Goal: Information Seeking & Learning: Find contact information

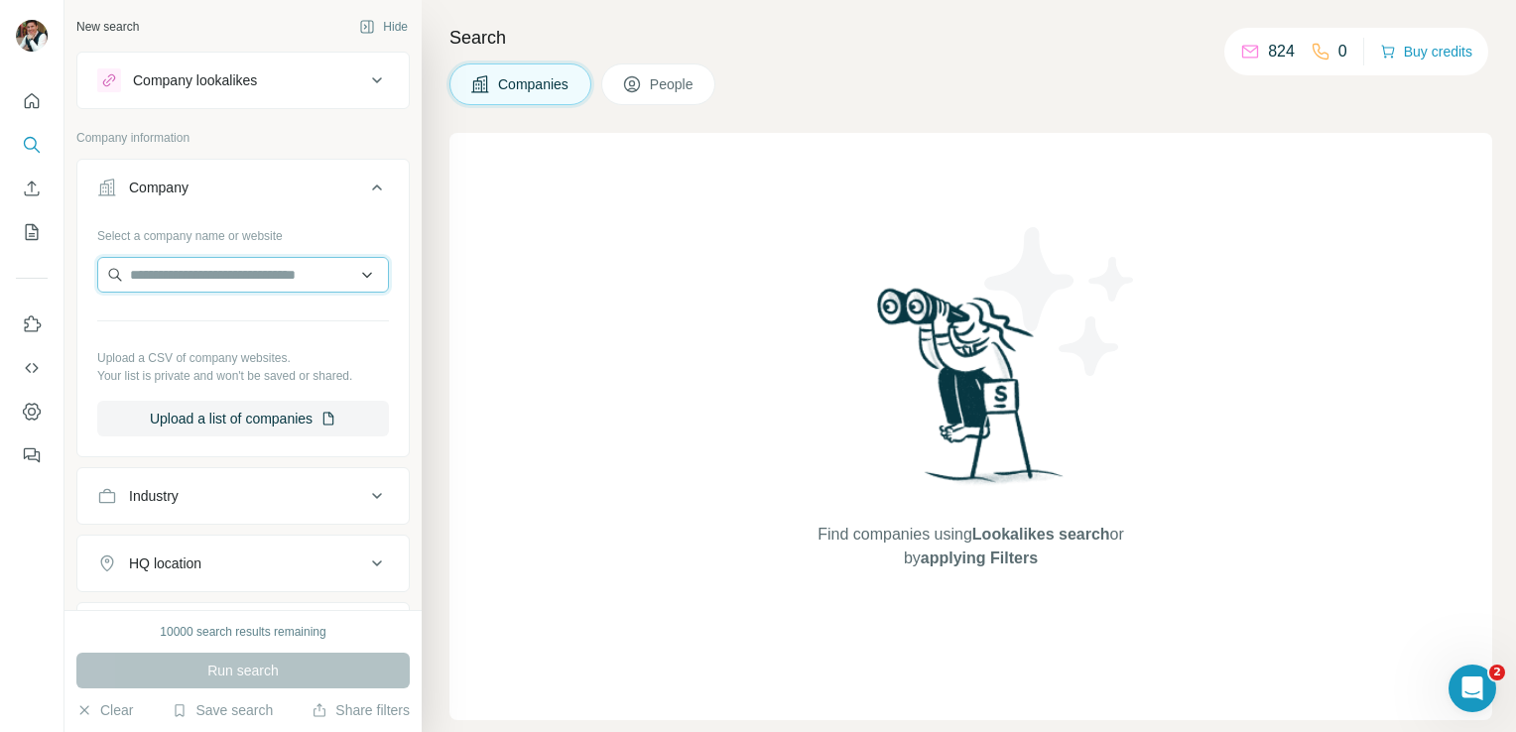
click at [261, 268] on input "text" at bounding box center [243, 275] width 292 height 36
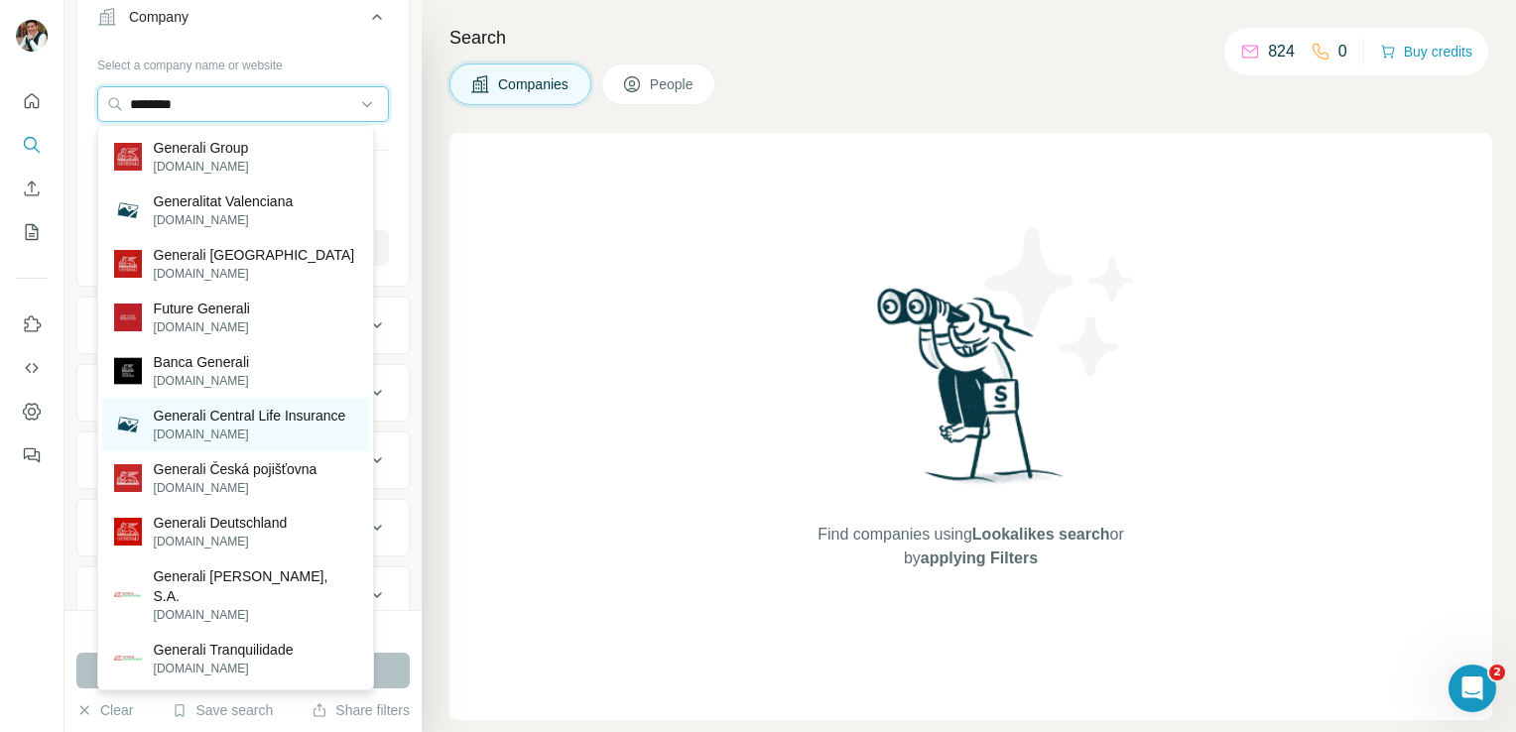
scroll to position [174, 0]
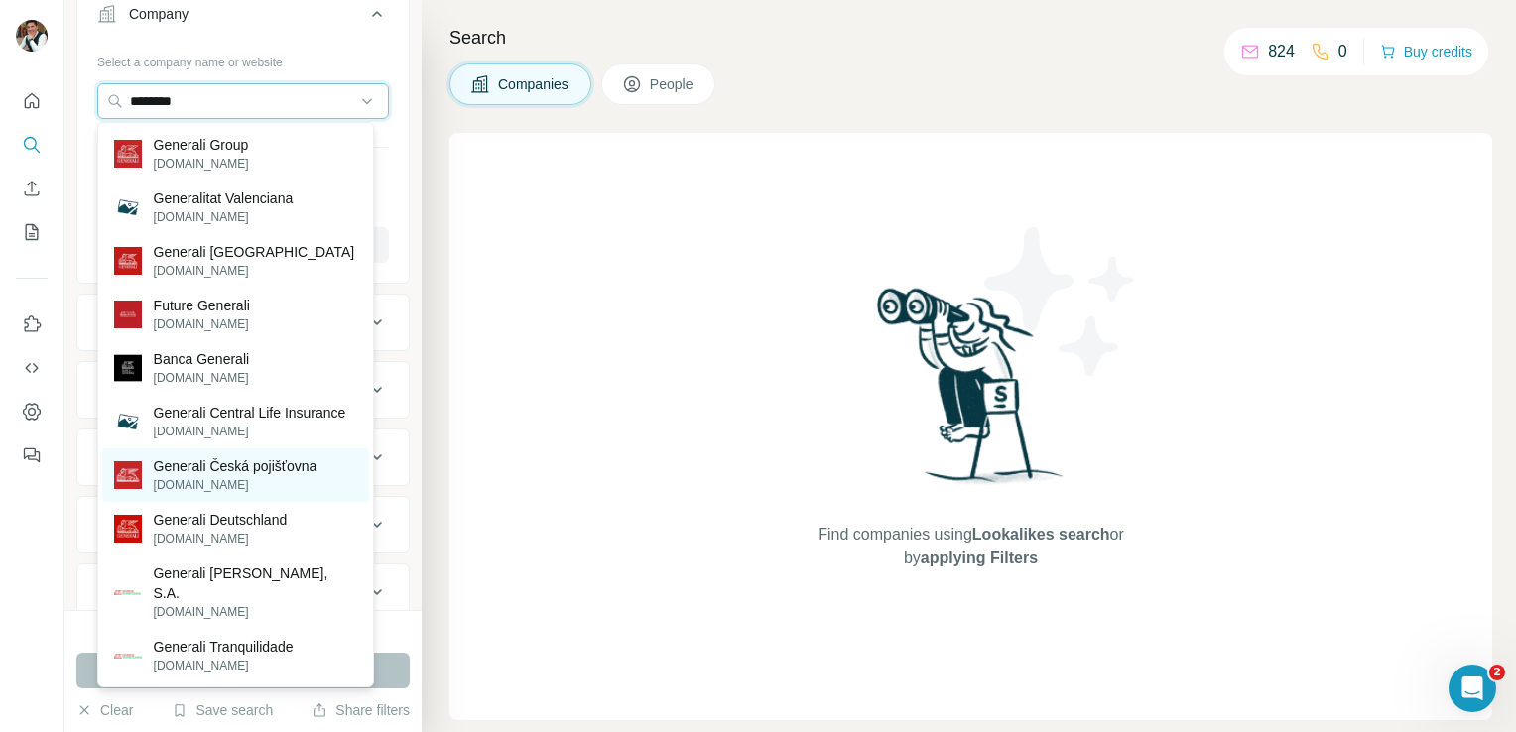
type input "********"
click at [268, 494] on p "[DOMAIN_NAME]" at bounding box center [236, 485] width 164 height 18
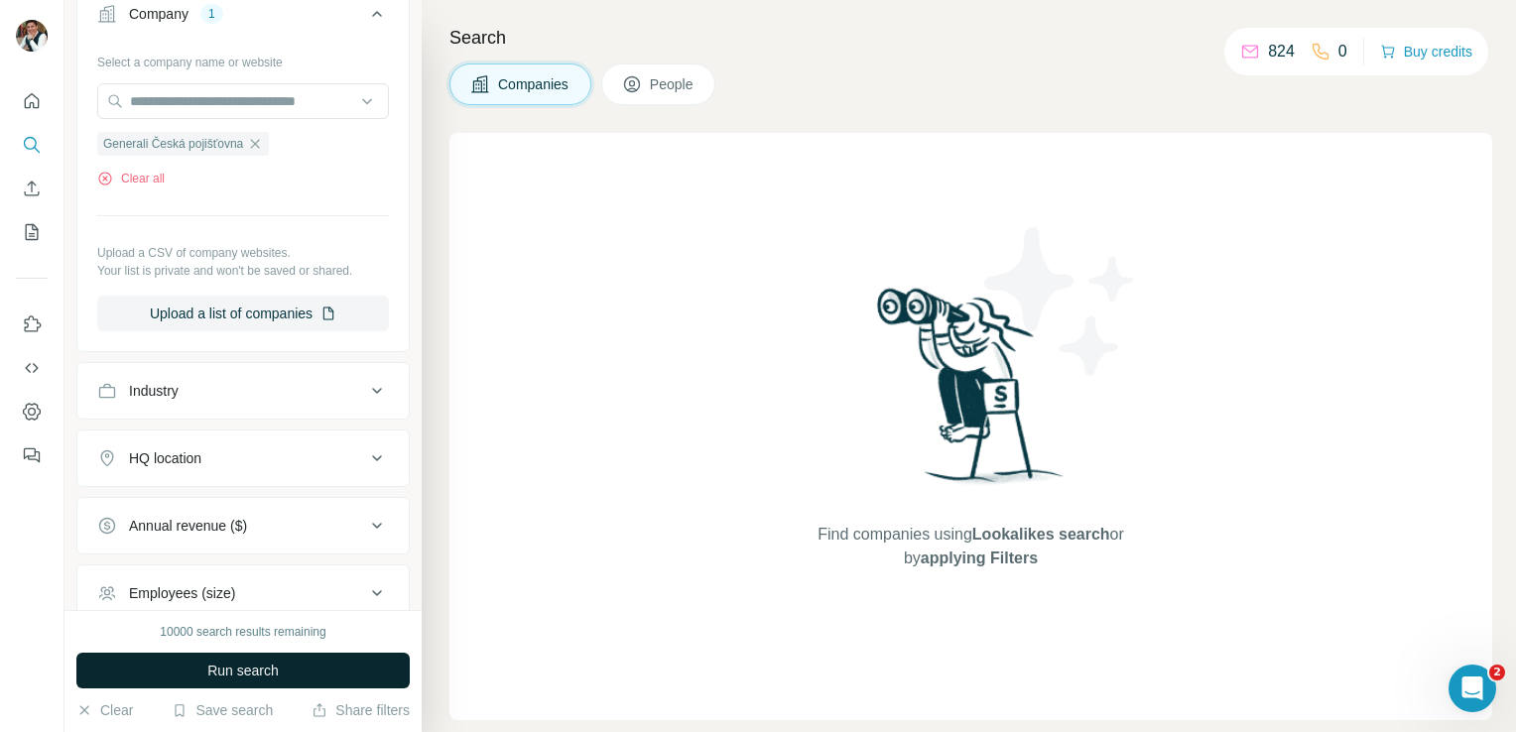
click at [256, 675] on span "Run search" at bounding box center [242, 671] width 71 height 20
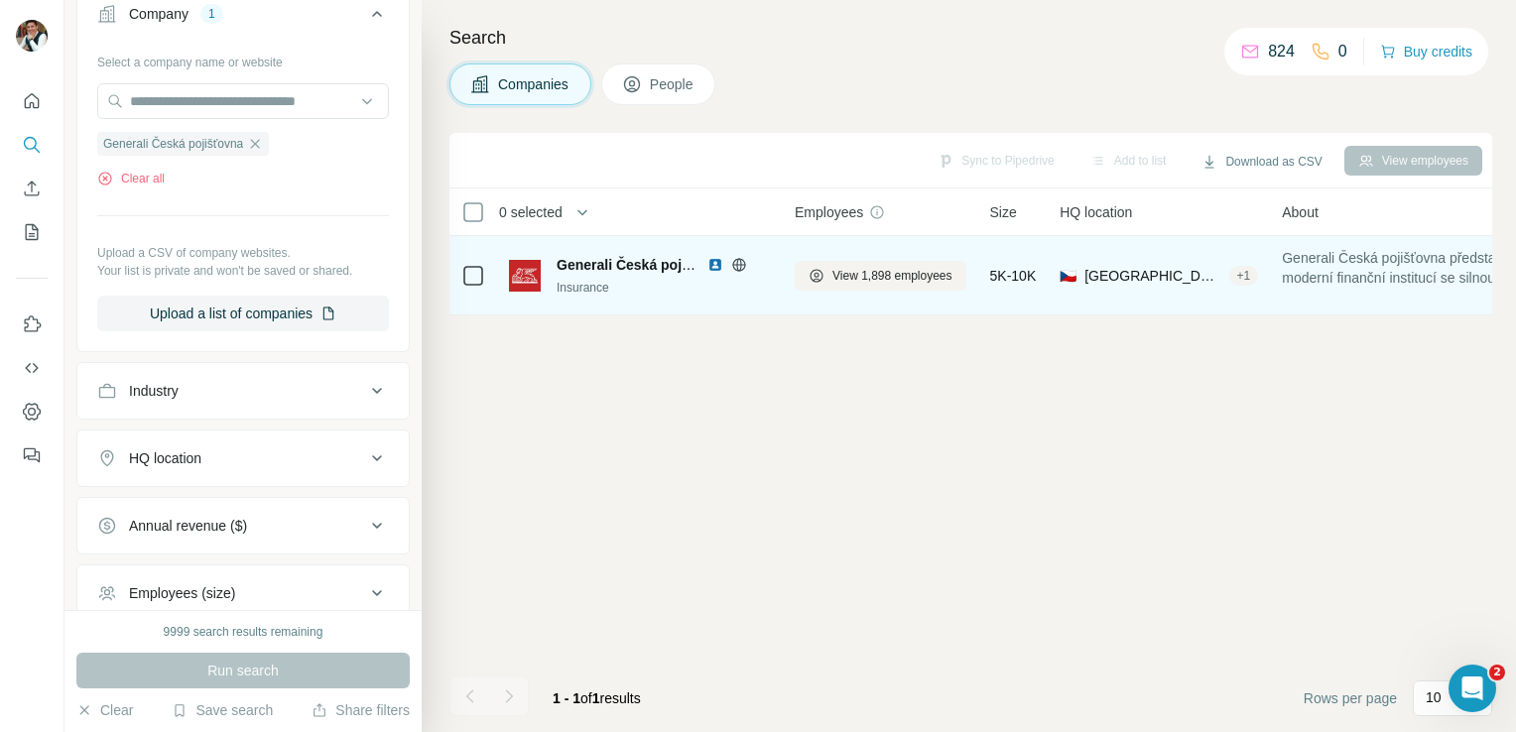
click at [596, 267] on span "Generali Česká pojišťovna" at bounding box center [645, 265] width 176 height 16
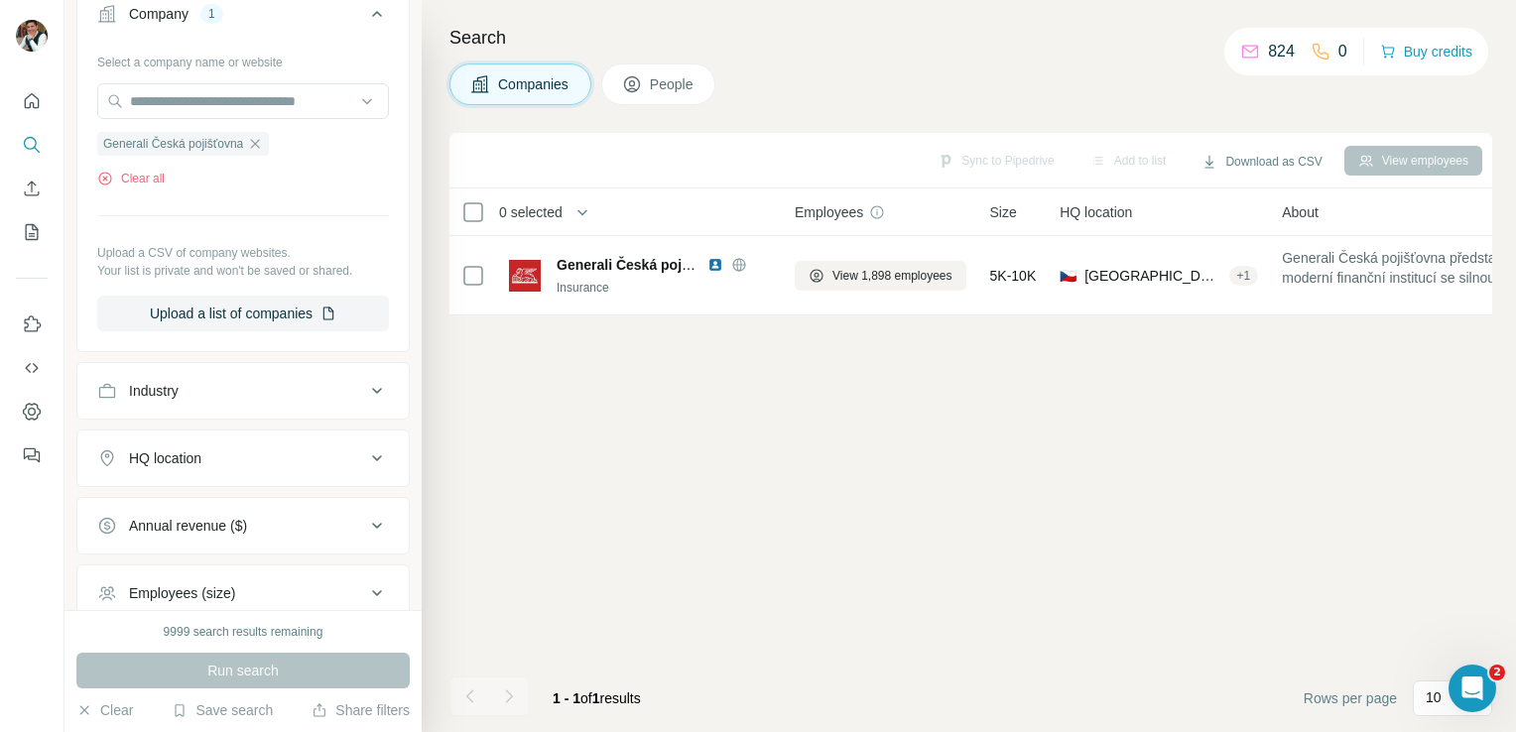
click at [658, 86] on span "People" at bounding box center [673, 84] width 46 height 20
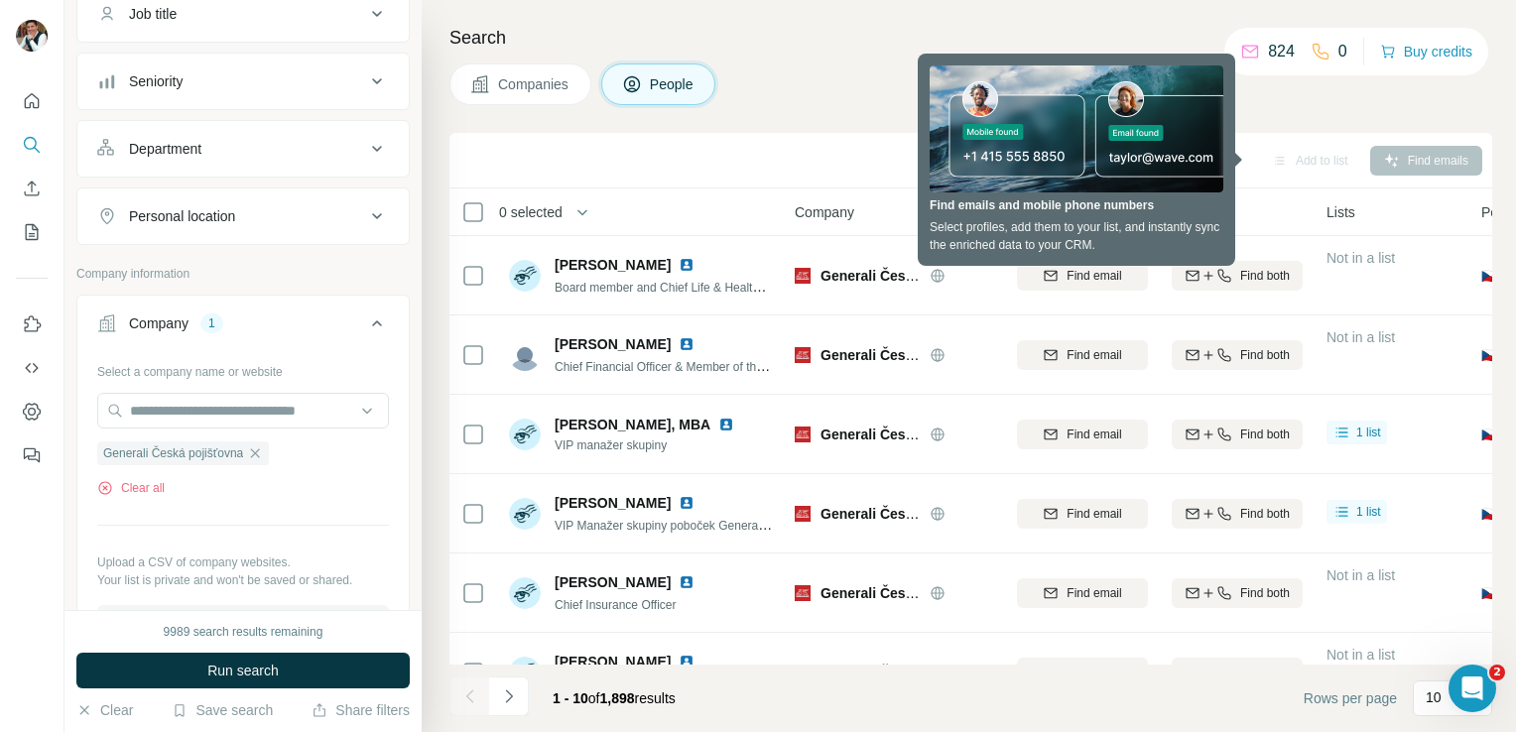
click at [1311, 90] on div "Companies People" at bounding box center [970, 84] width 1043 height 42
click at [1246, 51] on icon at bounding box center [1250, 52] width 20 height 20
click at [1276, 112] on div "Search Companies People Sync to Pipedrive Add to list Find emails 0 selected Pe…" at bounding box center [969, 366] width 1094 height 732
click at [763, 121] on div "Search Companies People Sync to Pipedrive Add to list Find emails 0 selected Pe…" at bounding box center [969, 366] width 1094 height 732
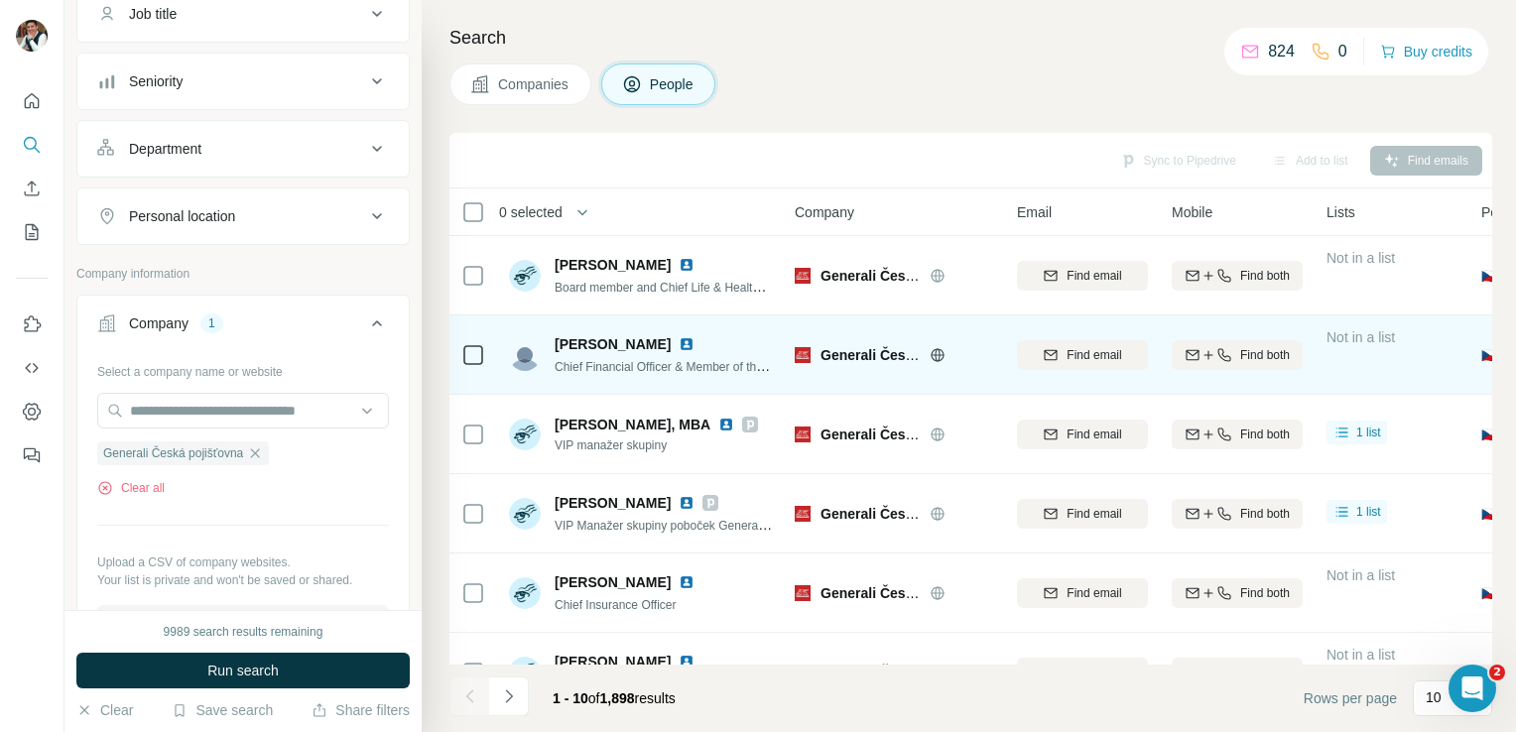
click at [449, 355] on td at bounding box center [473, 355] width 48 height 79
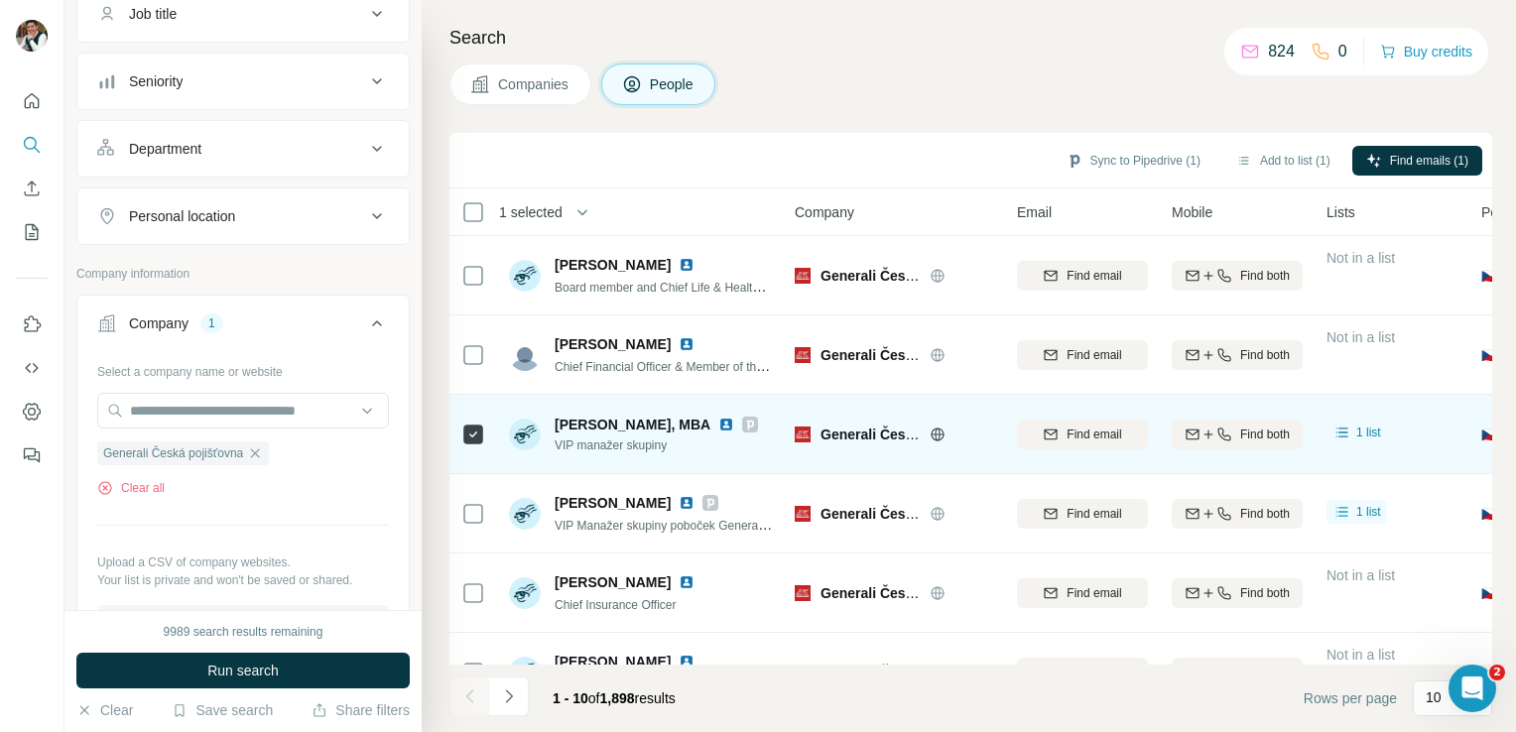
click at [476, 423] on icon at bounding box center [473, 435] width 24 height 24
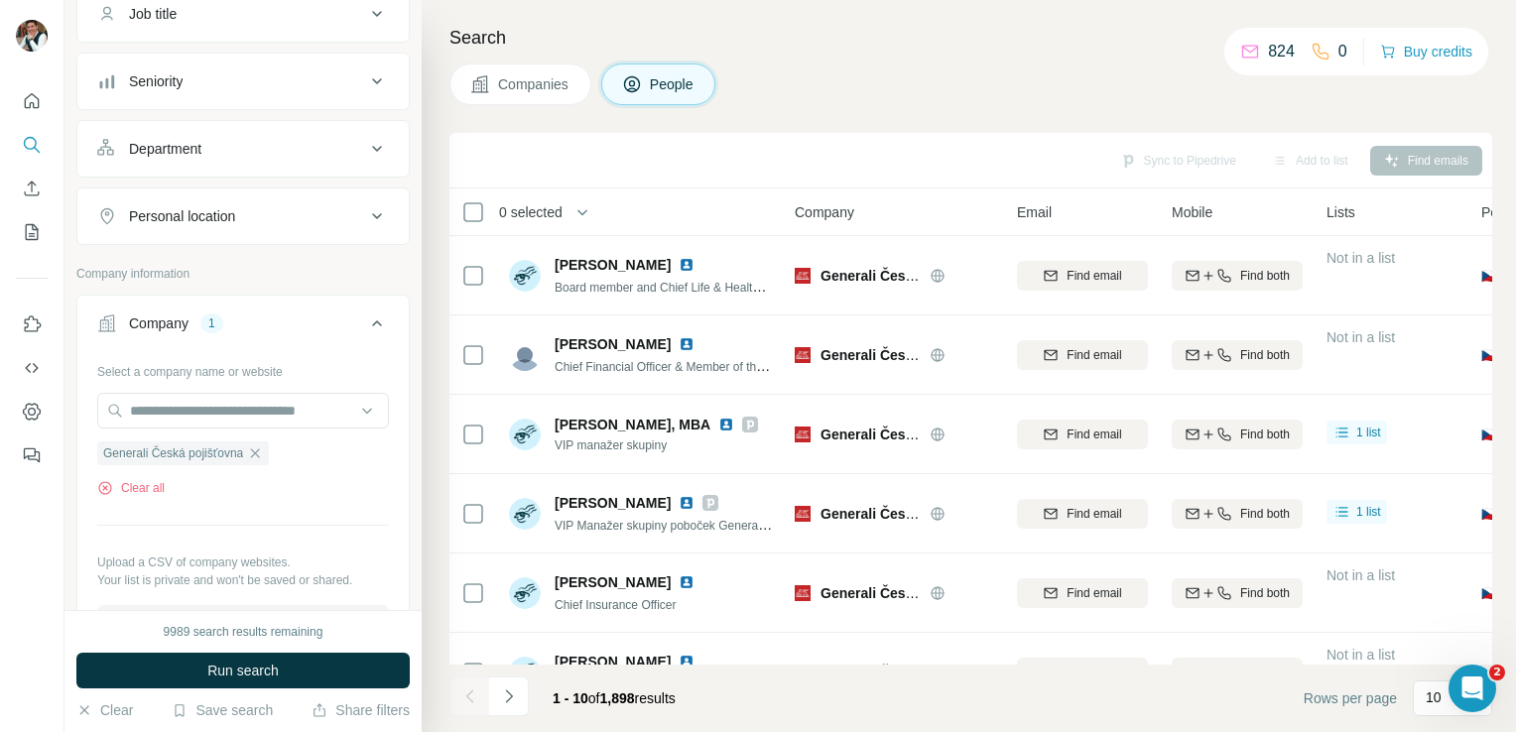
scroll to position [200, 0]
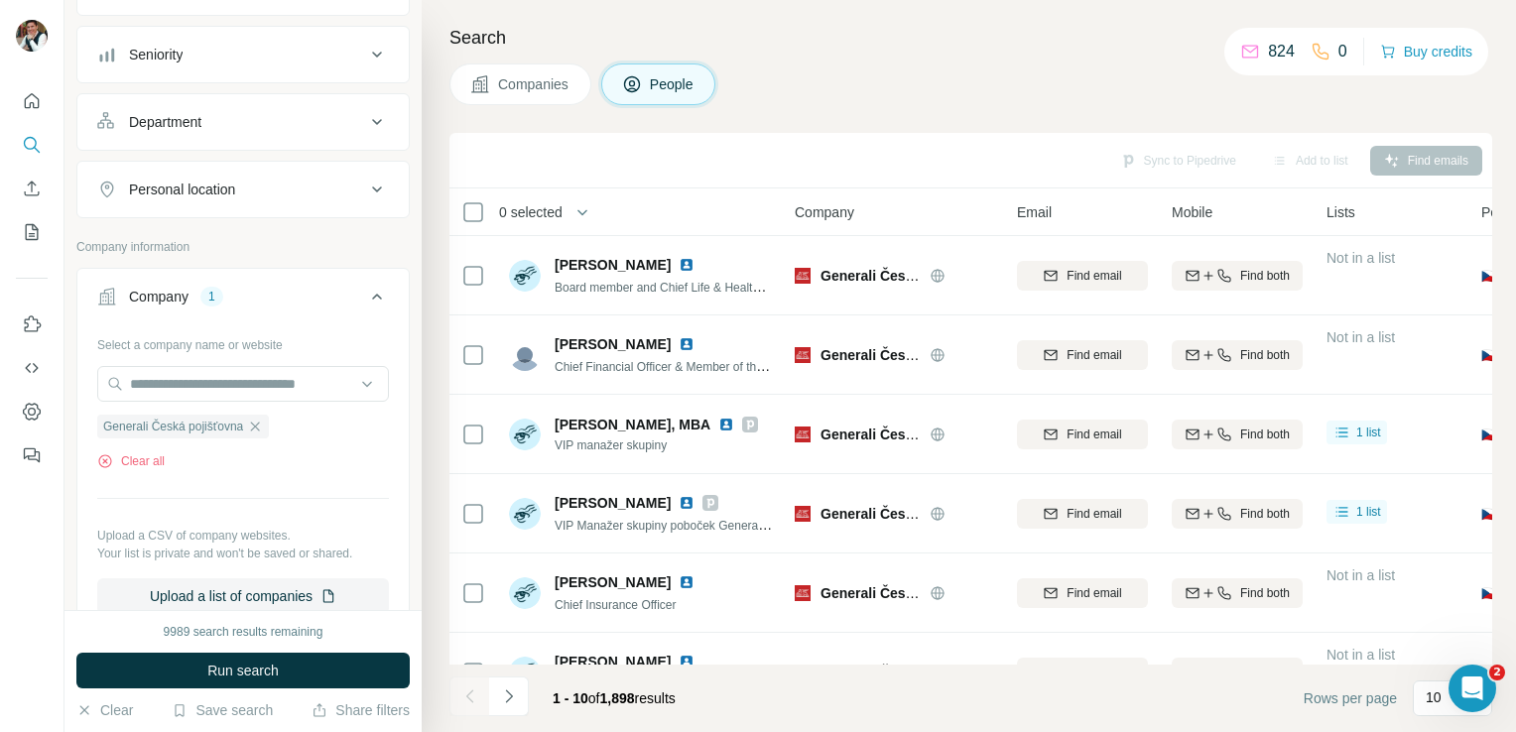
click at [250, 296] on div "Company 1" at bounding box center [231, 297] width 268 height 20
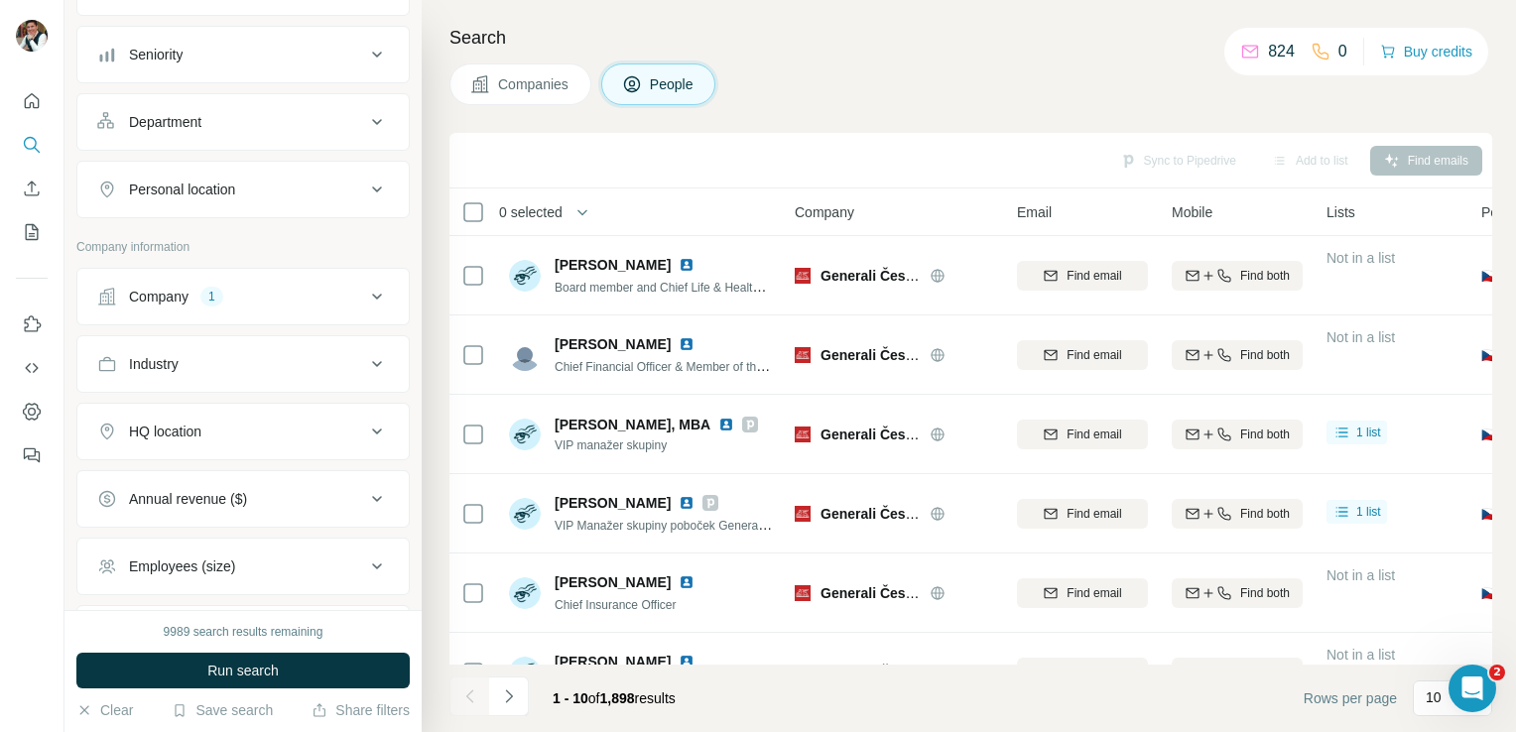
scroll to position [512, 0]
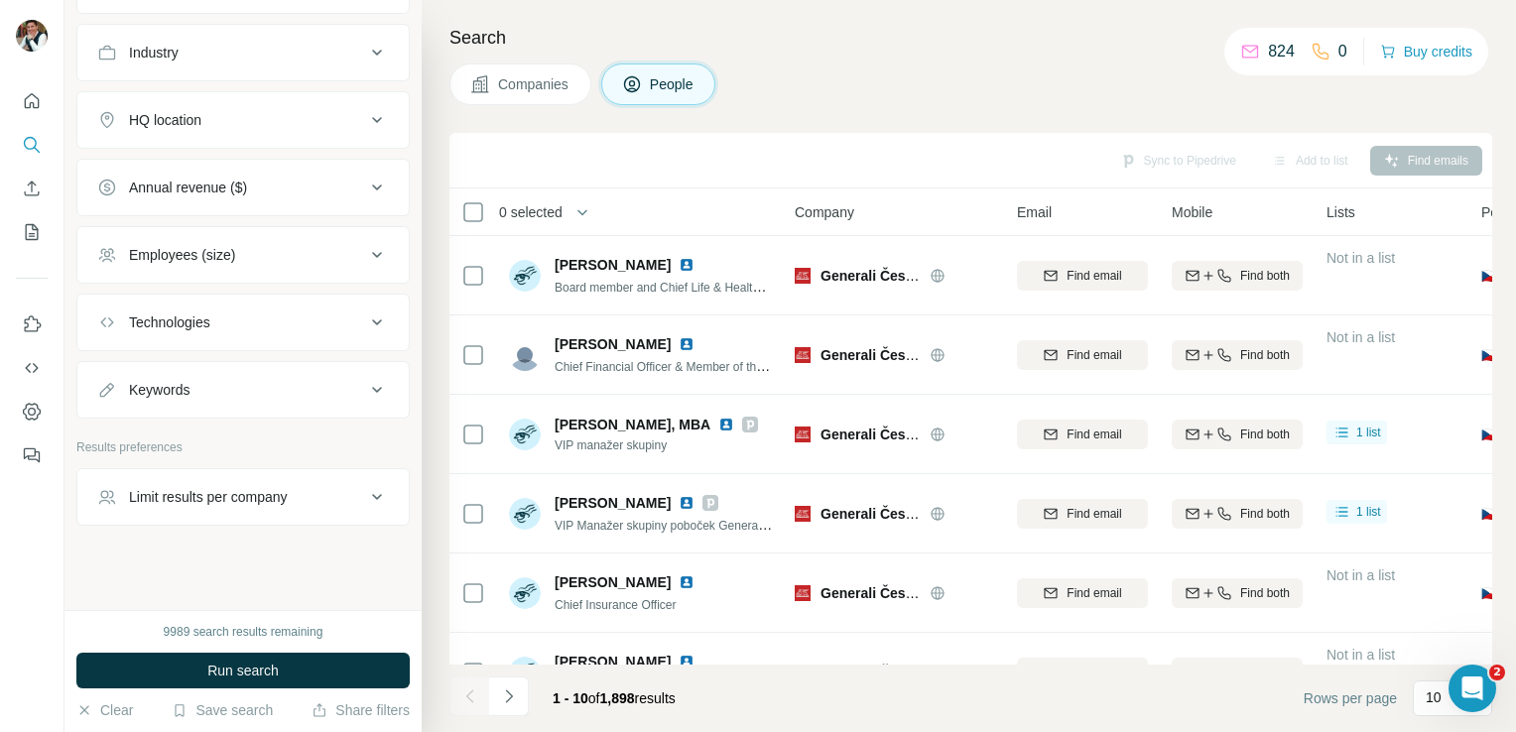
click at [230, 393] on div "Keywords" at bounding box center [231, 390] width 268 height 20
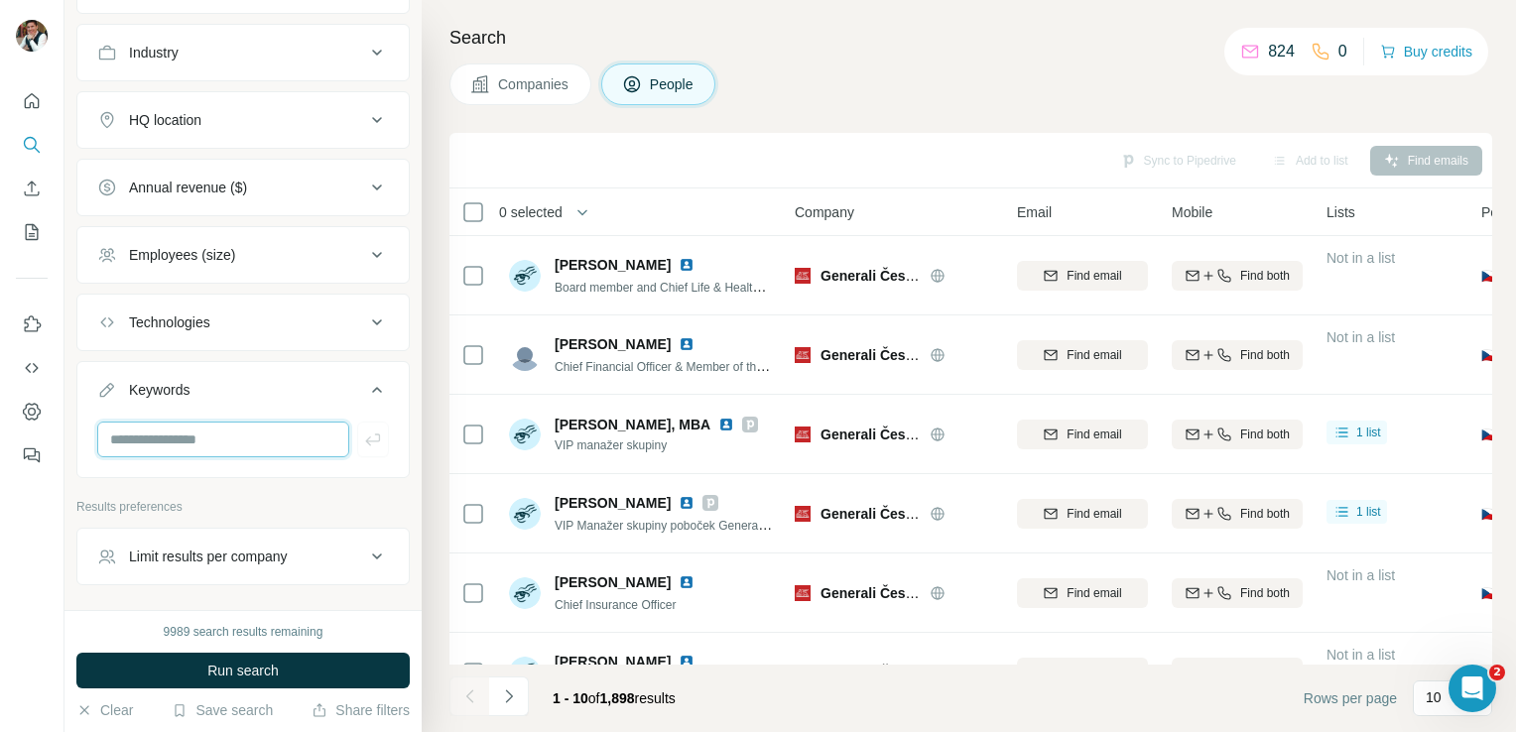
click at [206, 442] on input "text" at bounding box center [223, 440] width 252 height 36
type input "**********"
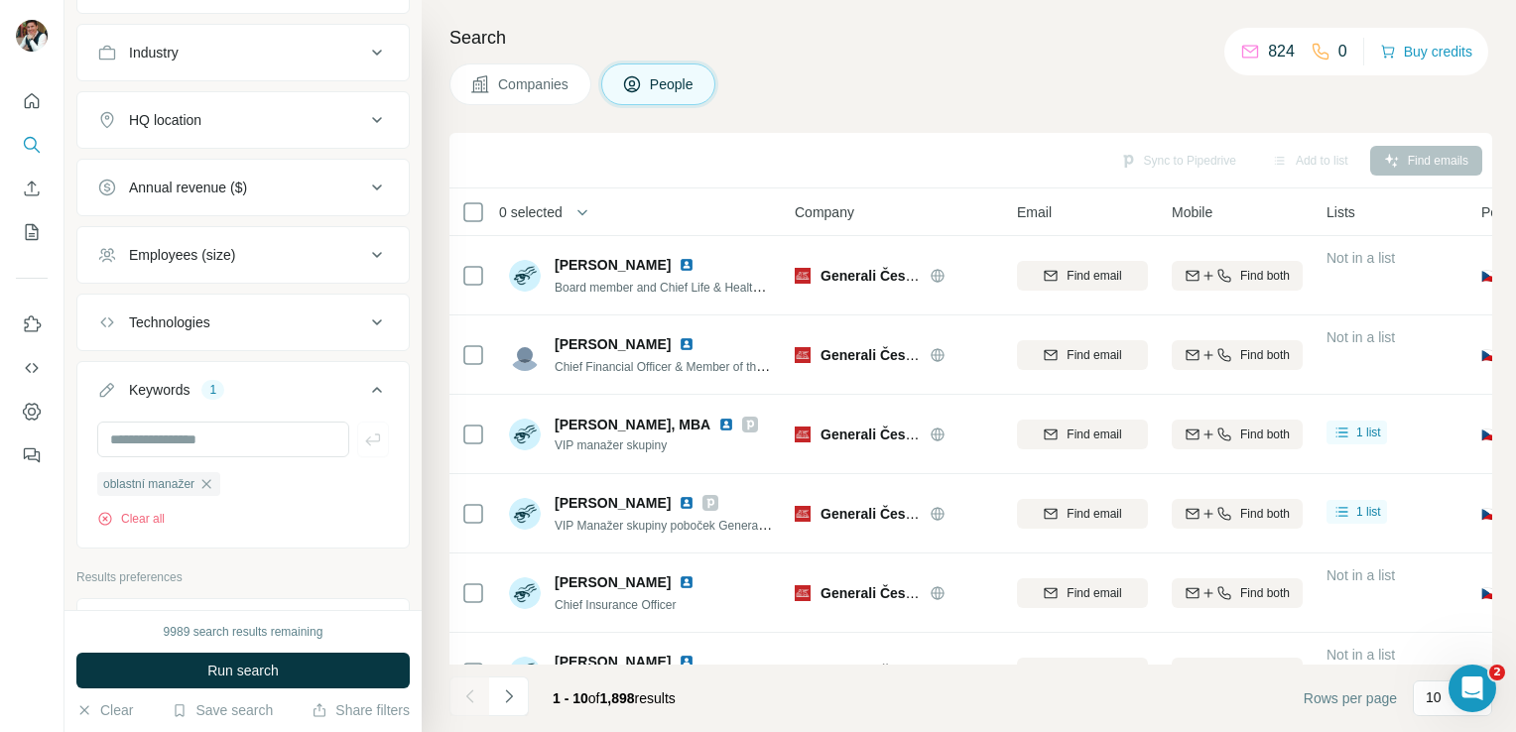
click at [274, 695] on div "9989 search results remaining Run search Clear Save search Share filters" at bounding box center [242, 671] width 357 height 122
click at [249, 678] on span "Run search" at bounding box center [242, 671] width 71 height 20
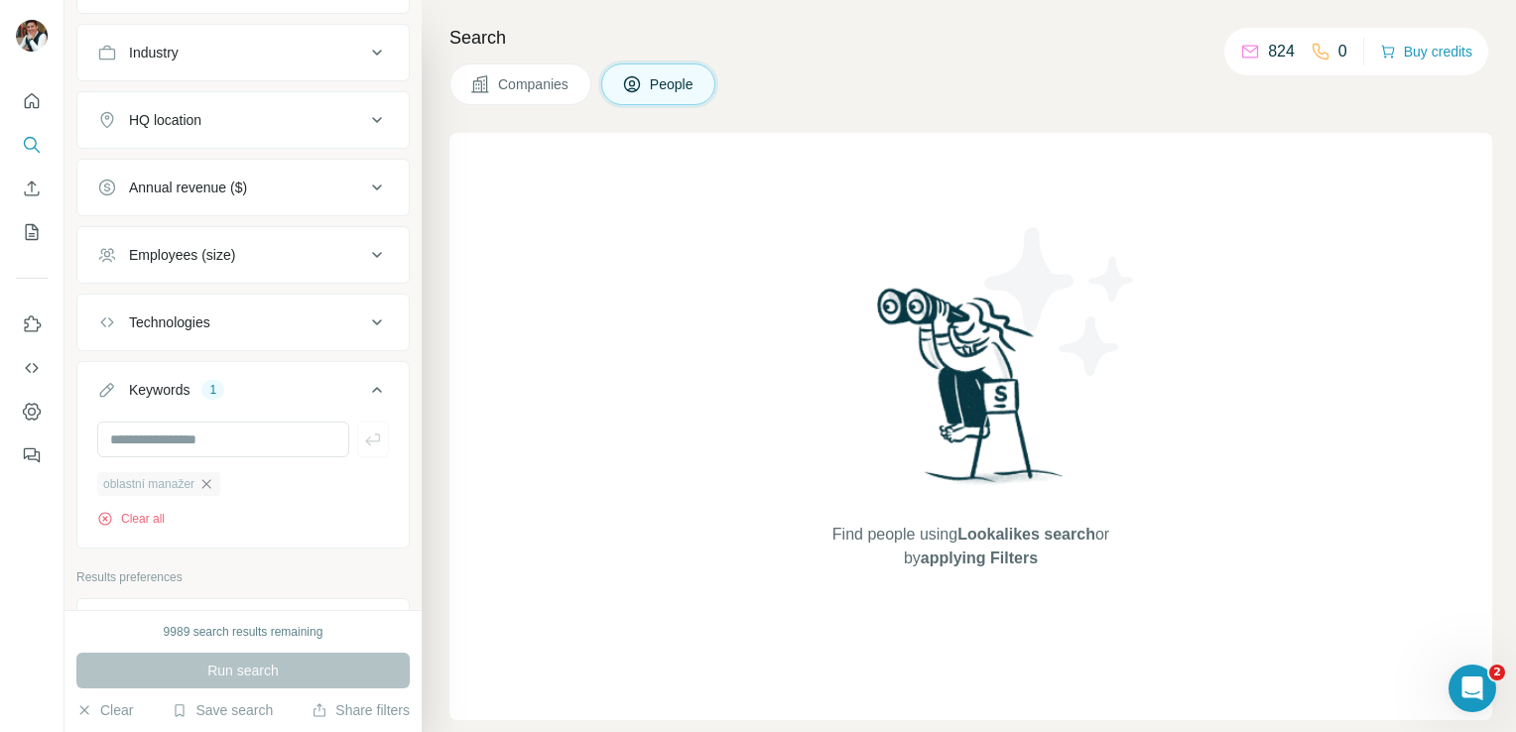
click at [214, 476] on icon "button" at bounding box center [206, 484] width 16 height 16
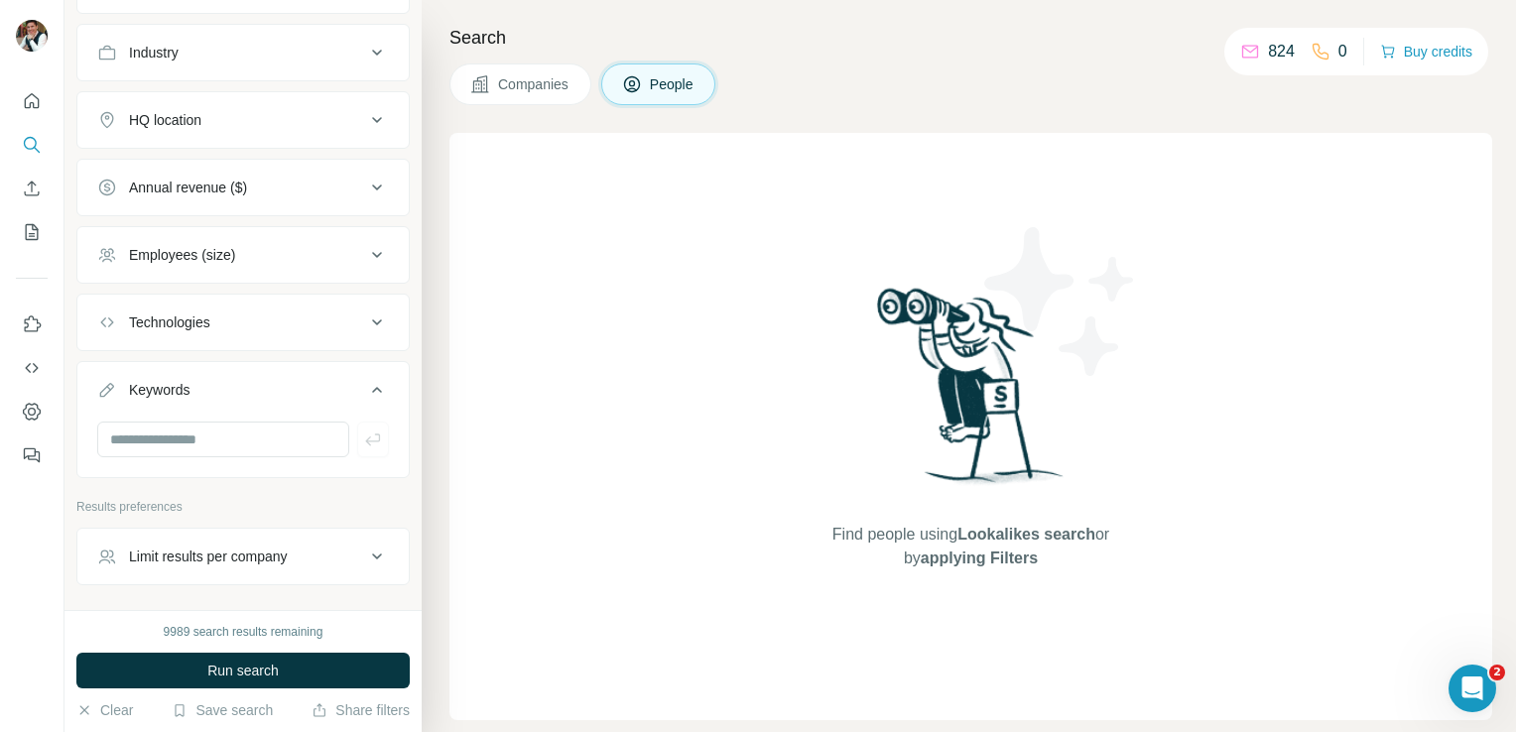
click at [195, 451] on div at bounding box center [242, 448] width 331 height 52
click at [171, 429] on input "text" at bounding box center [223, 440] width 252 height 36
type input "*******"
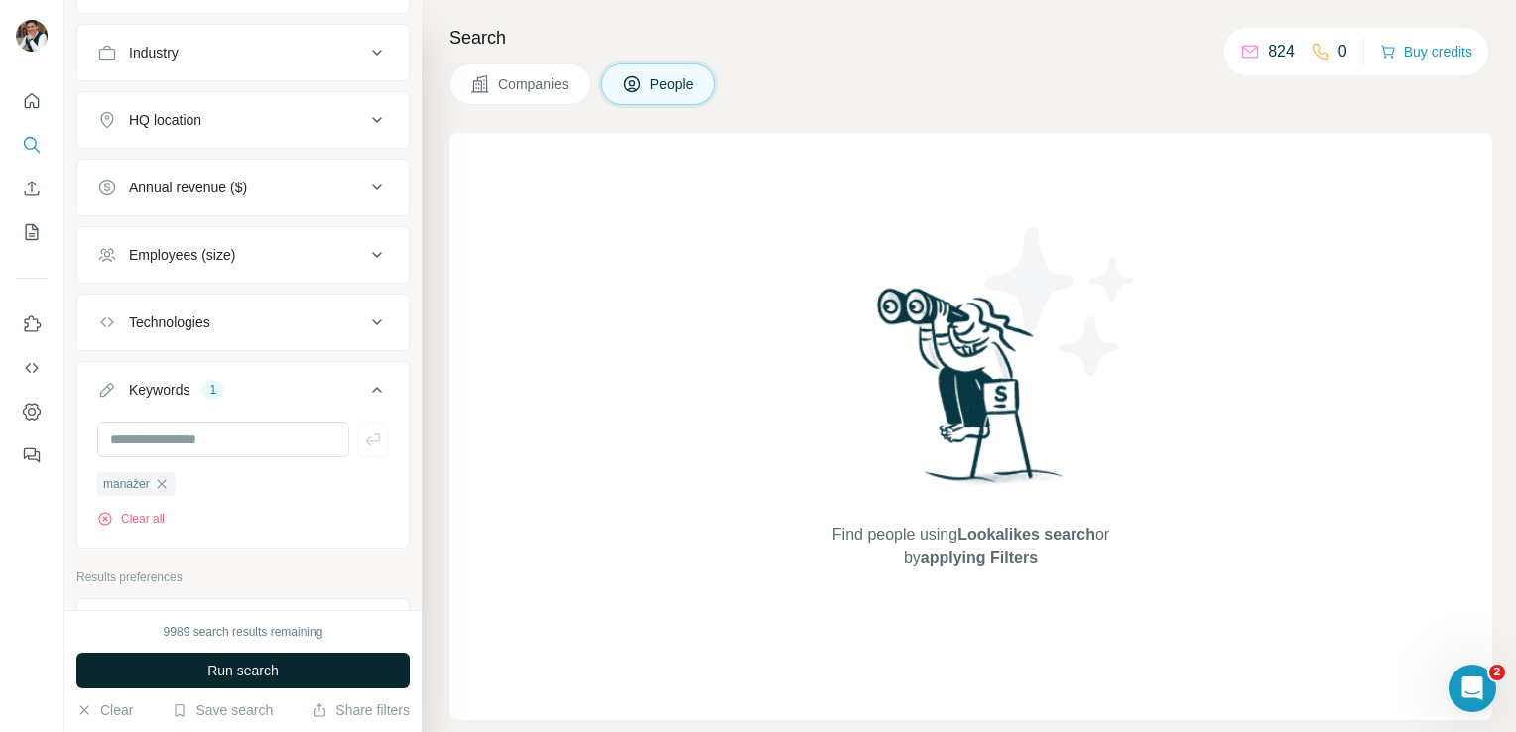
click at [262, 668] on span "Run search" at bounding box center [242, 671] width 71 height 20
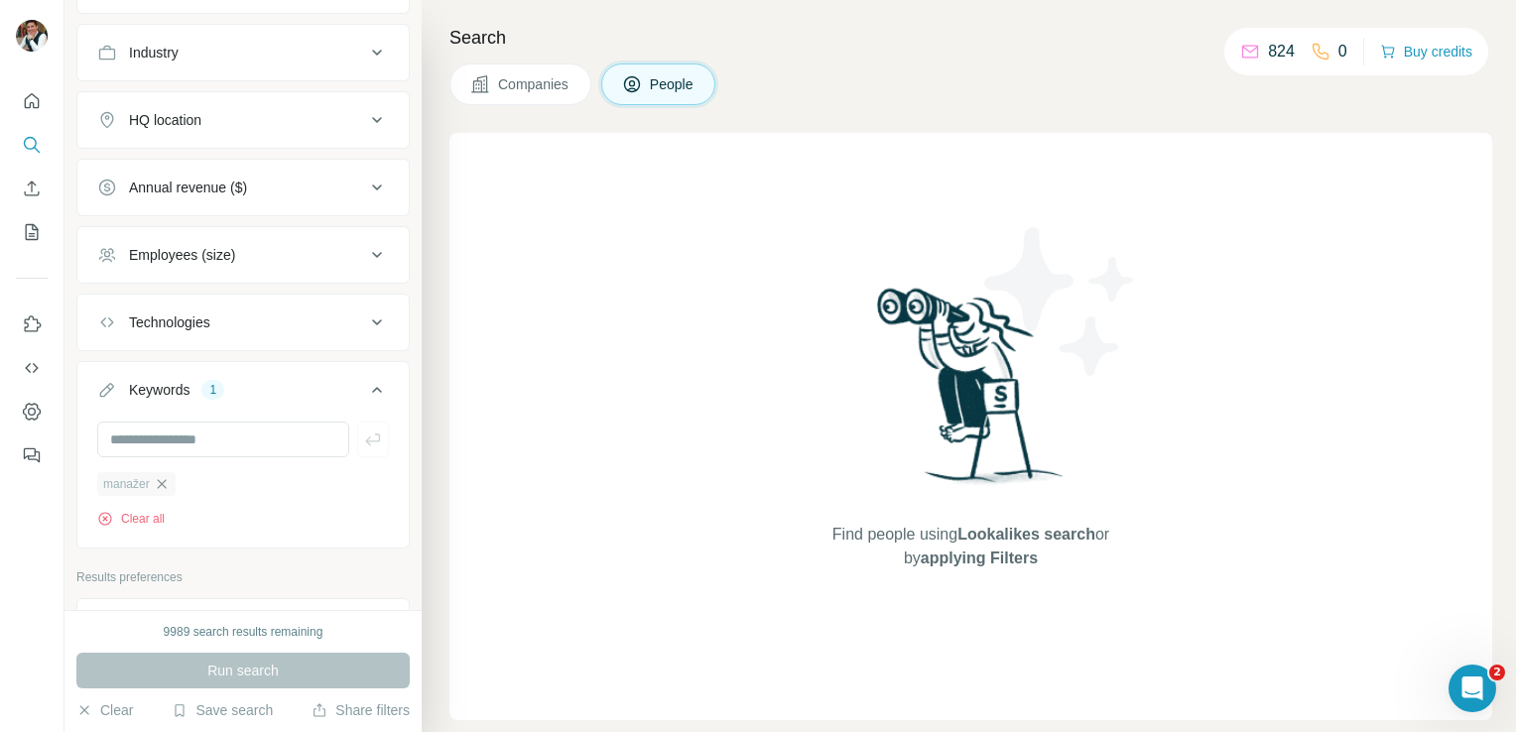
click at [165, 476] on icon "button" at bounding box center [162, 484] width 16 height 16
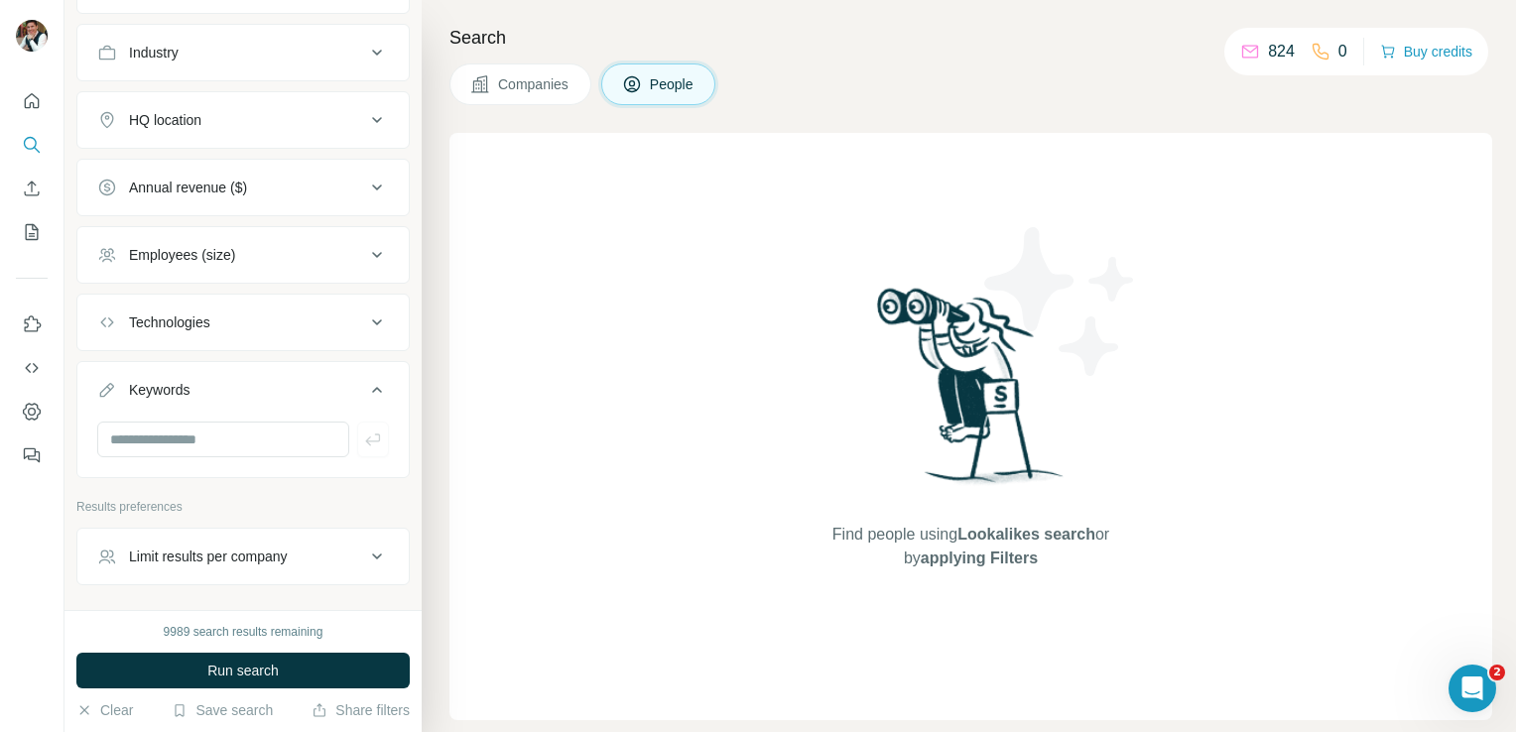
click at [221, 247] on div "Employees (size)" at bounding box center [182, 255] width 106 height 20
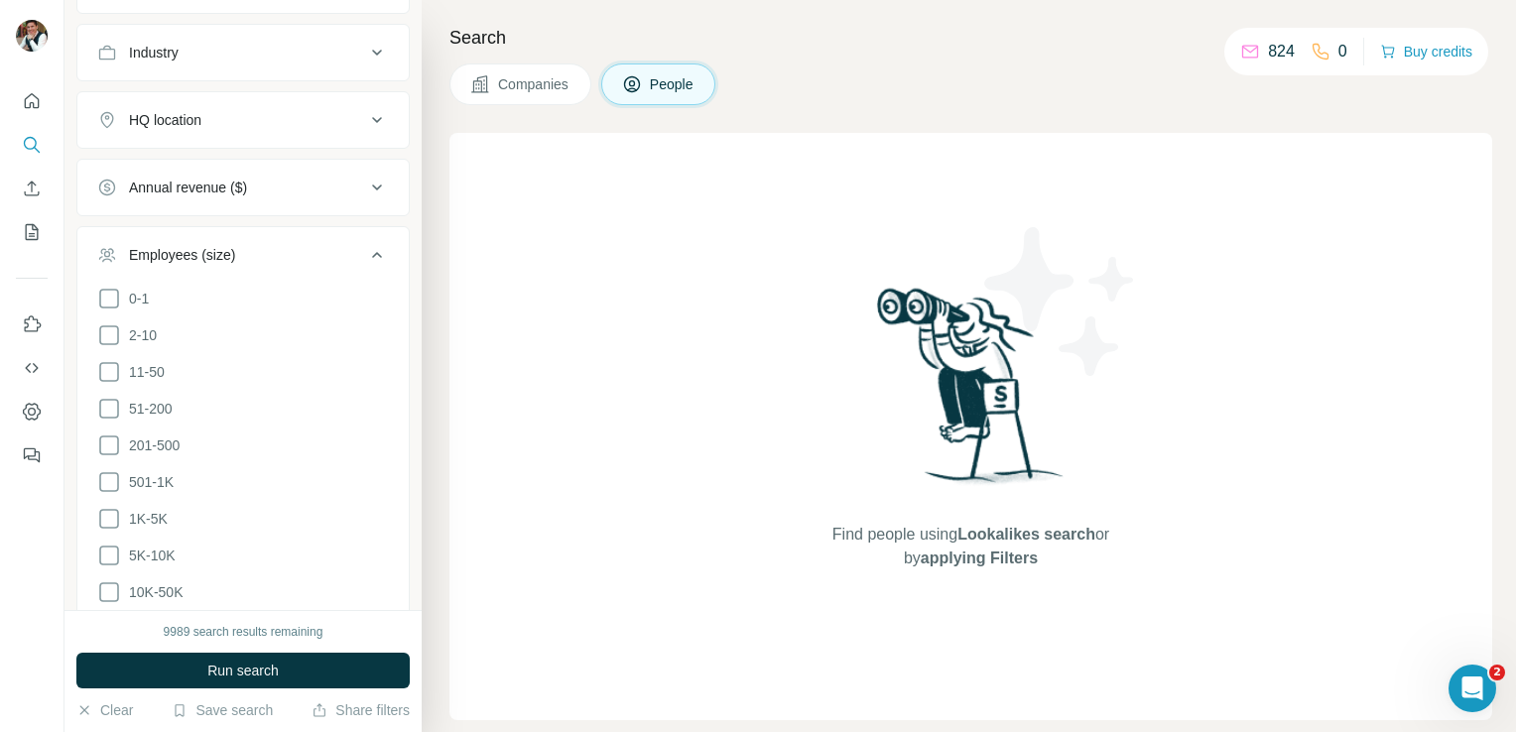
click at [221, 247] on div "Employees (size)" at bounding box center [182, 255] width 106 height 20
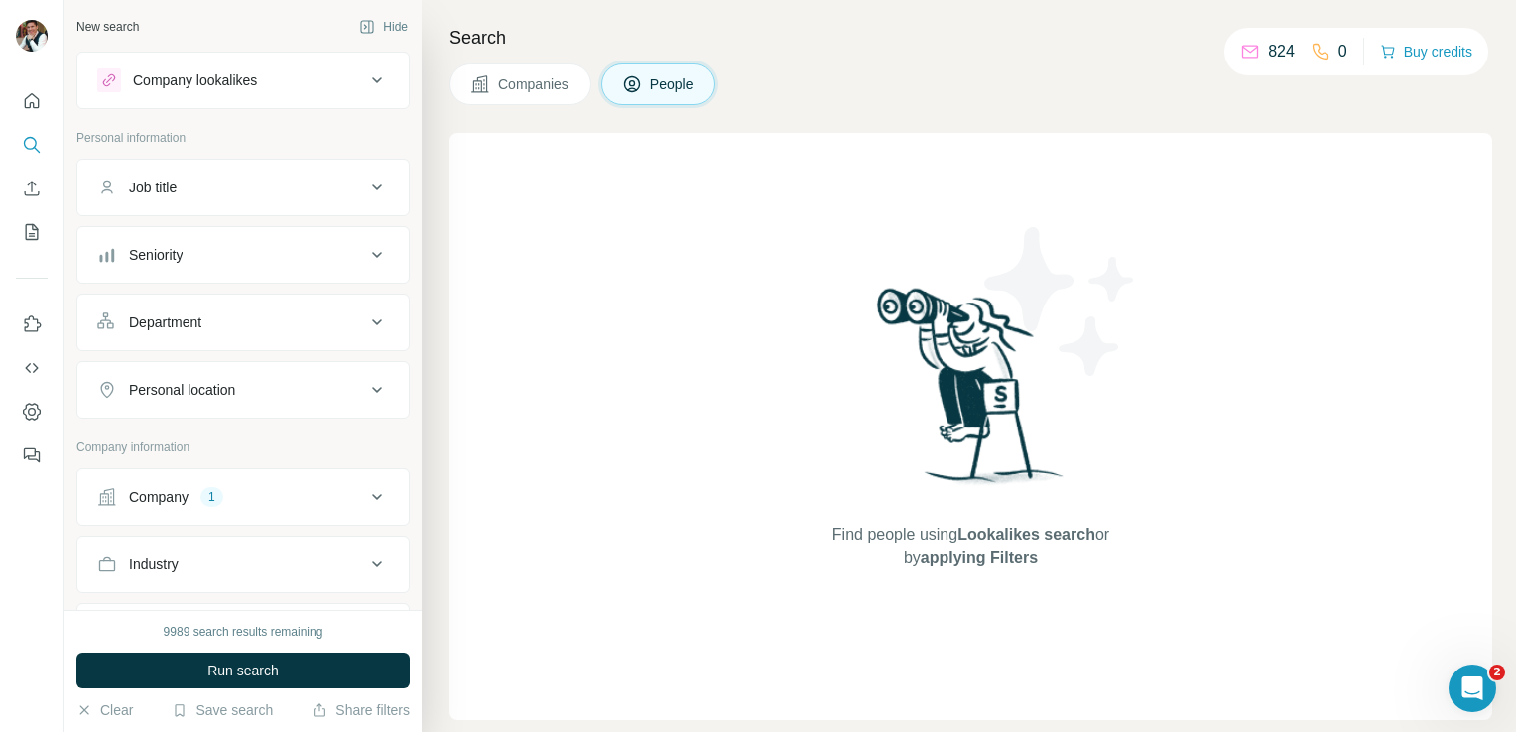
click at [175, 201] on button "Job title" at bounding box center [242, 188] width 331 height 48
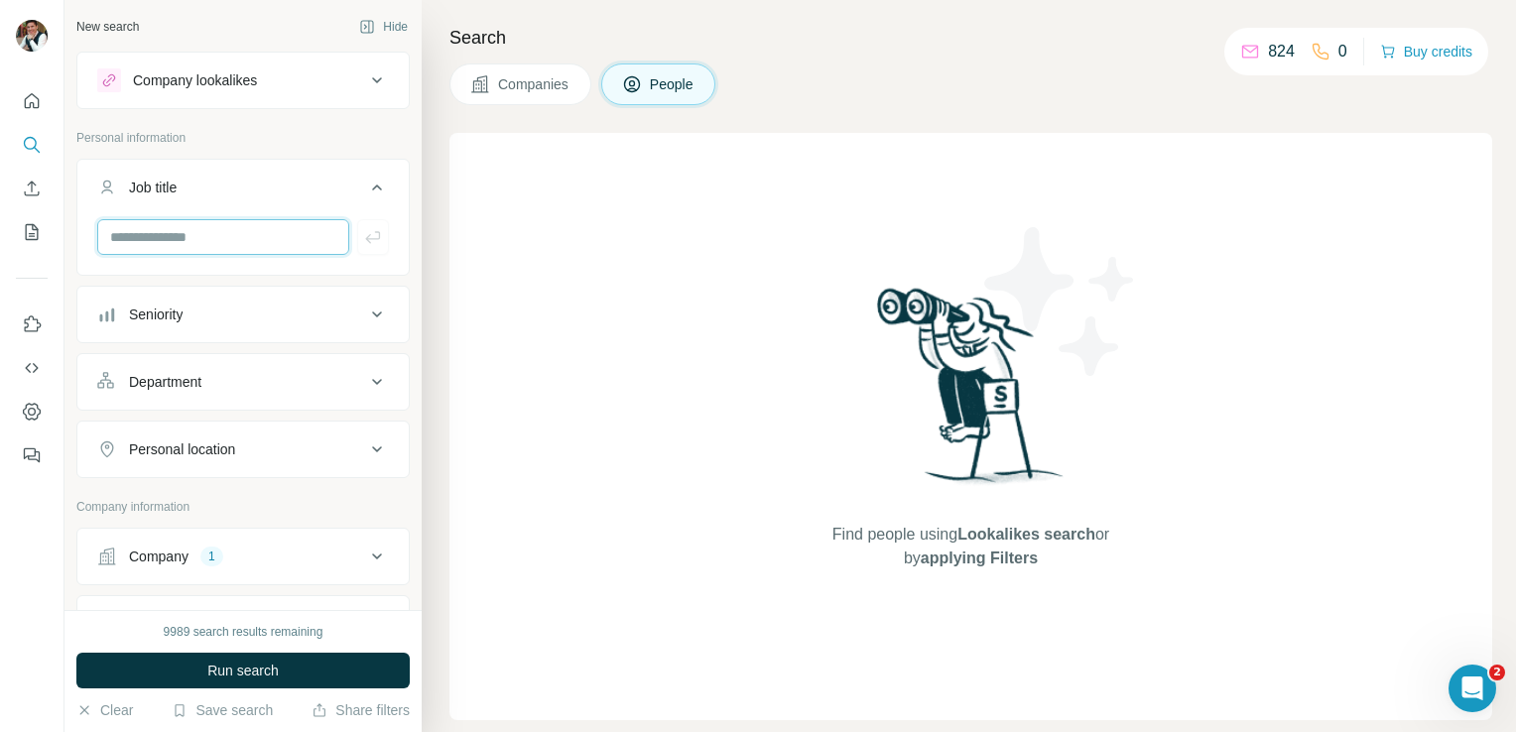
click at [190, 230] on input "text" at bounding box center [223, 237] width 252 height 36
type input "*******"
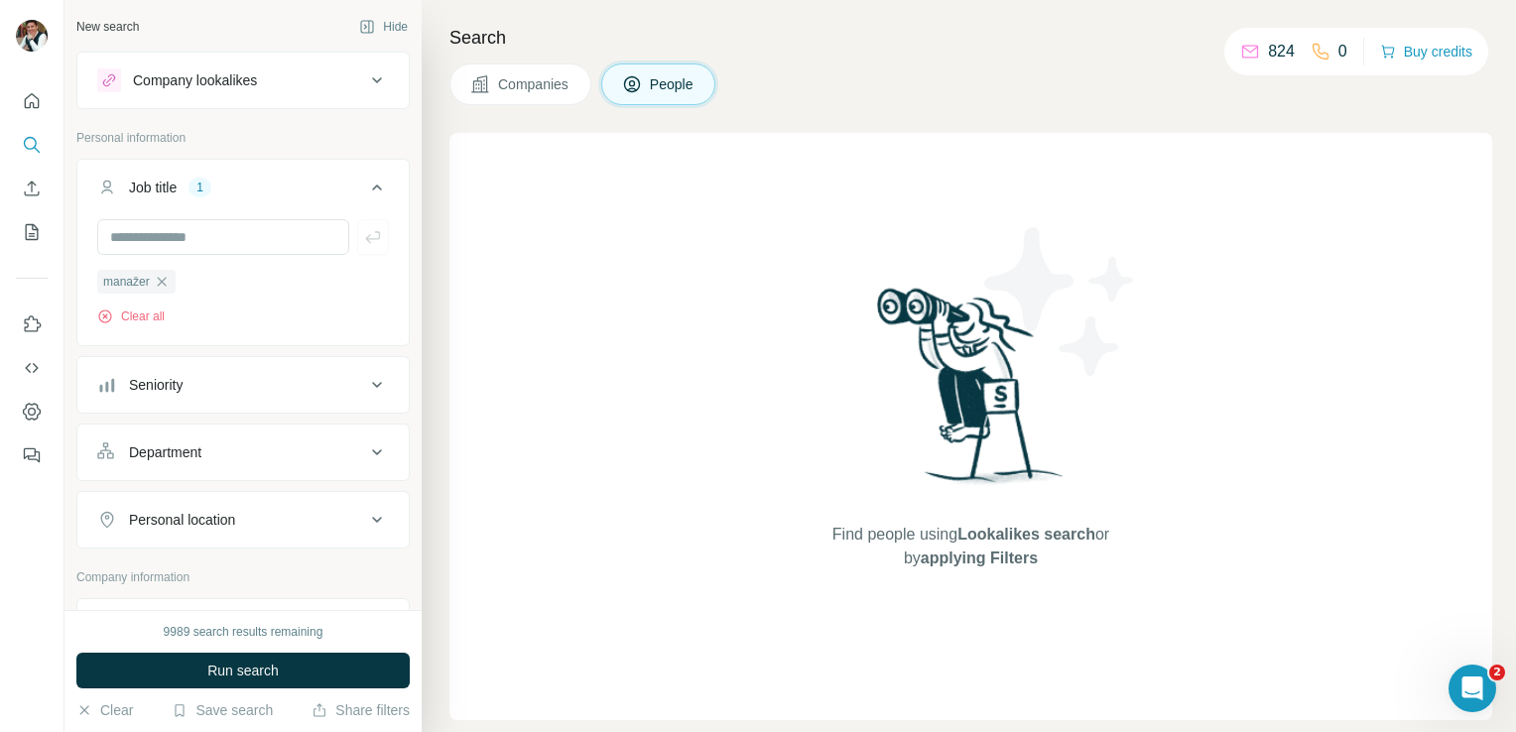
click at [286, 697] on div "9989 search results remaining Run search Clear Save search Share filters" at bounding box center [242, 671] width 357 height 122
click at [246, 665] on span "Run search" at bounding box center [242, 671] width 71 height 20
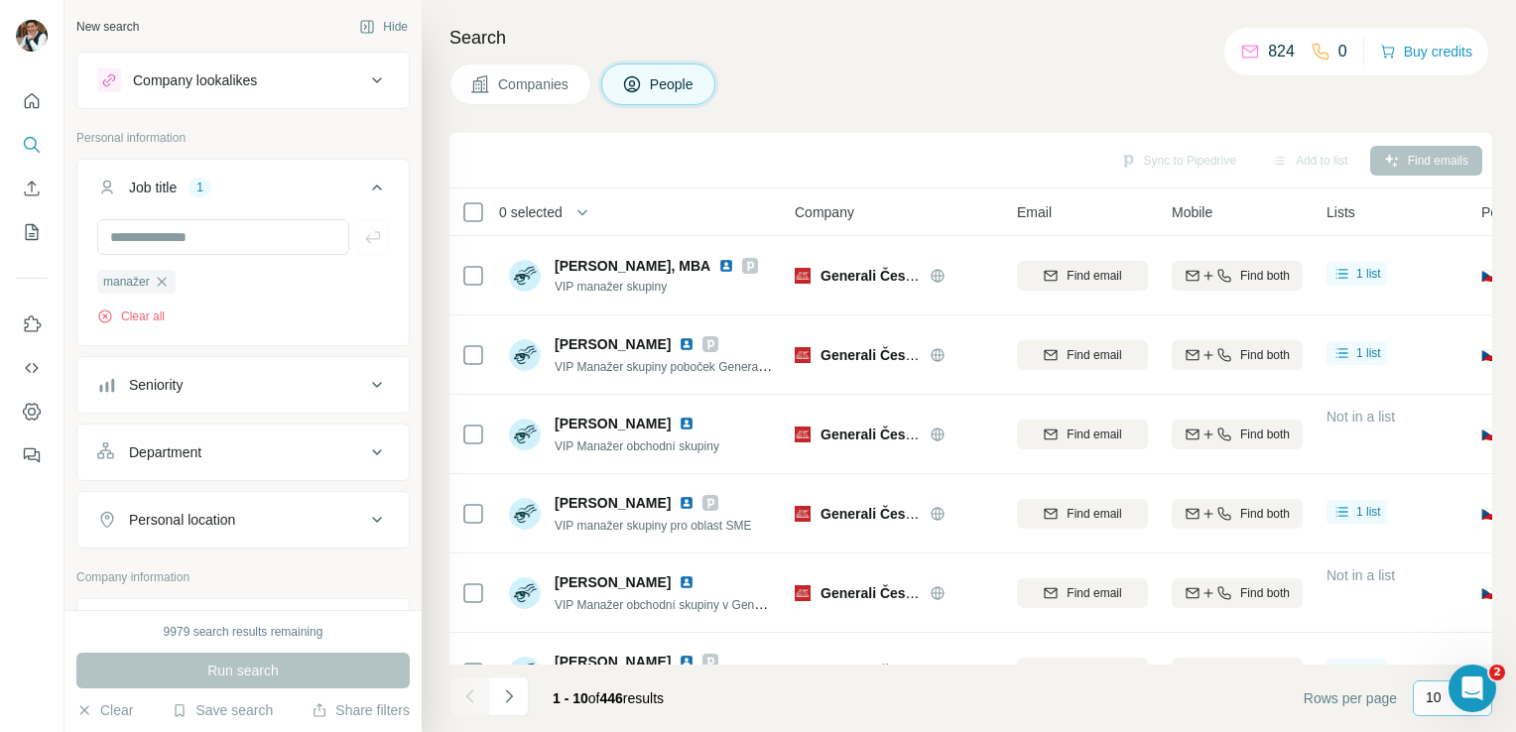
click at [1424, 702] on div "10" at bounding box center [1452, 699] width 79 height 36
click at [1428, 537] on div "60" at bounding box center [1452, 547] width 69 height 36
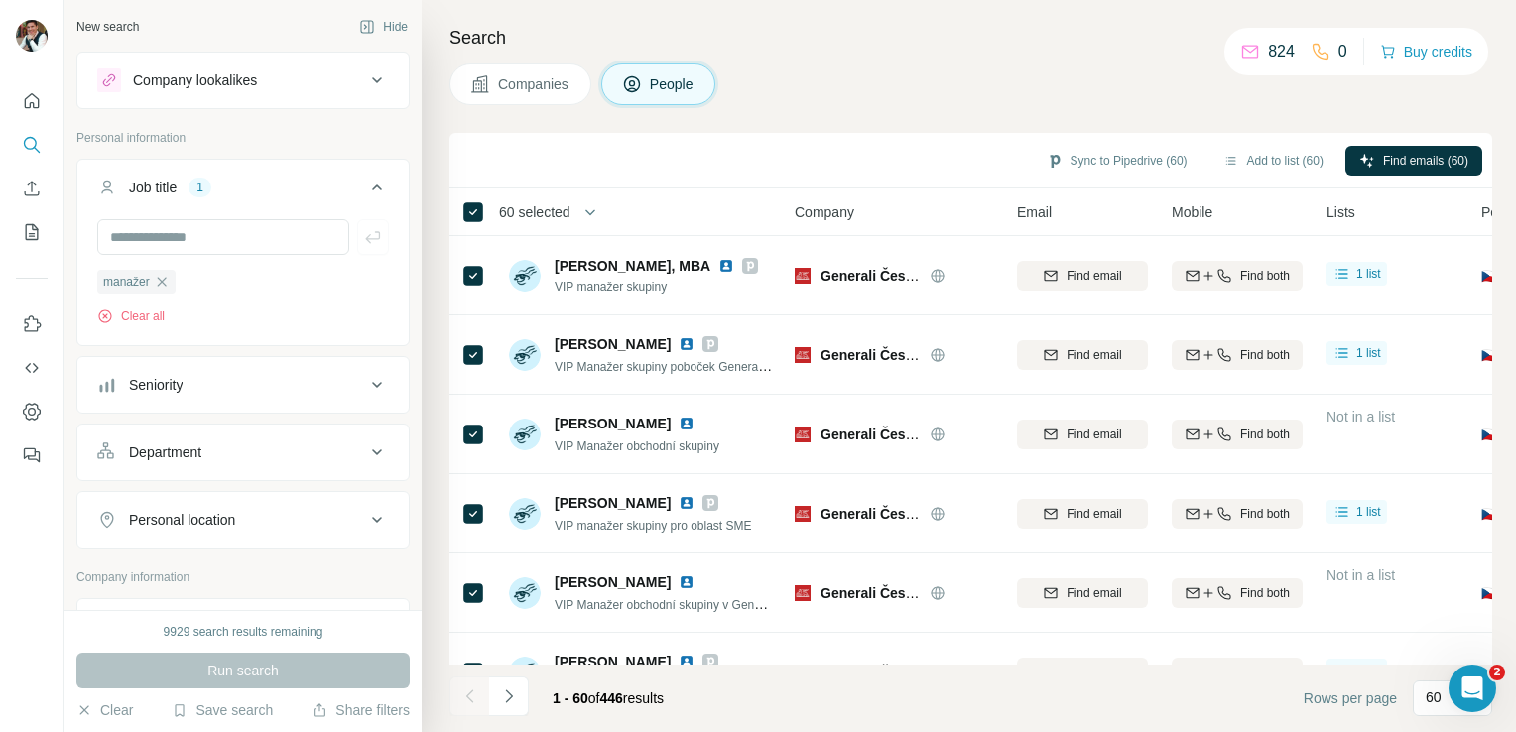
click at [1246, 63] on div "824" at bounding box center [1267, 52] width 55 height 24
click at [1249, 165] on button "Add to list (60)" at bounding box center [1273, 161] width 128 height 30
click at [1149, 102] on div "Companies People" at bounding box center [970, 84] width 1043 height 42
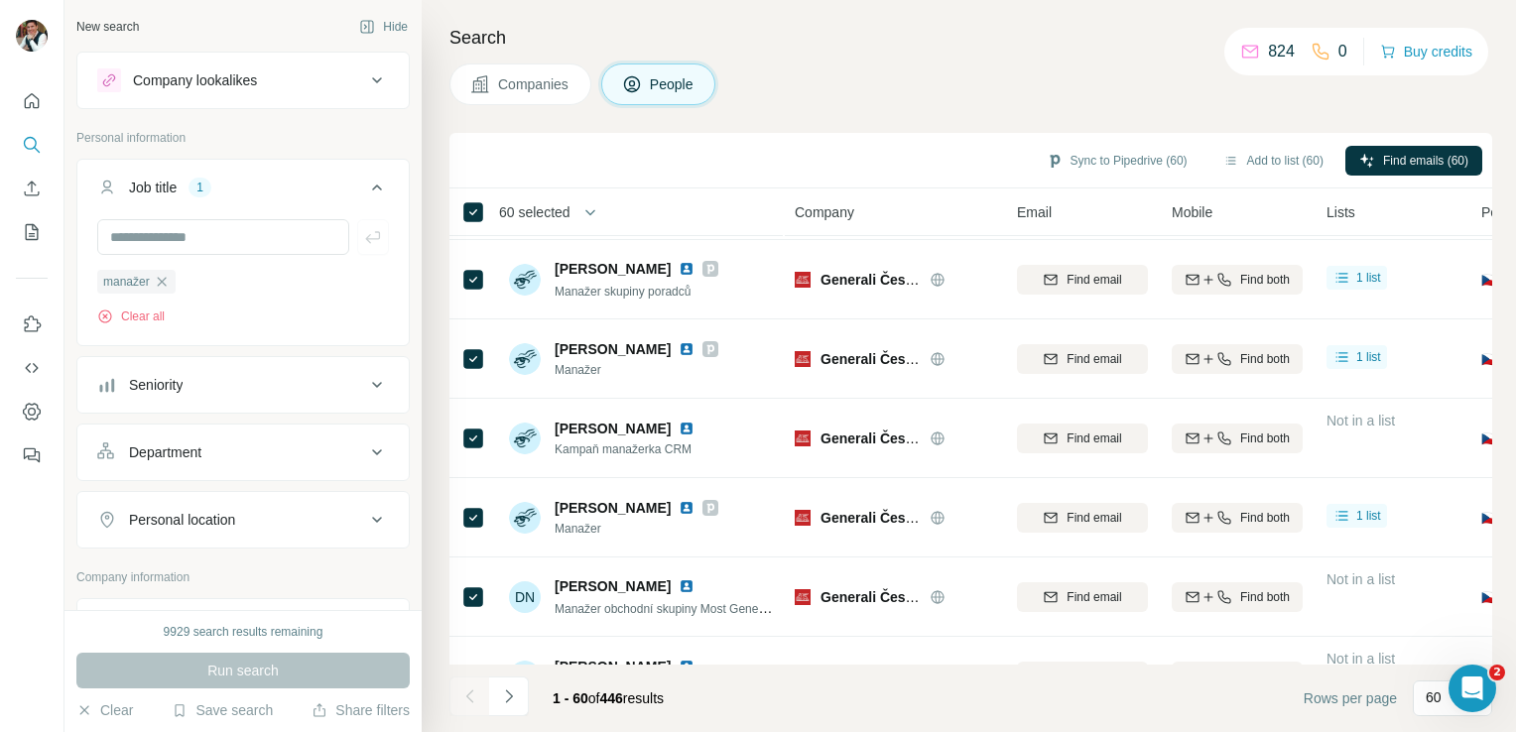
scroll to position [4343, 0]
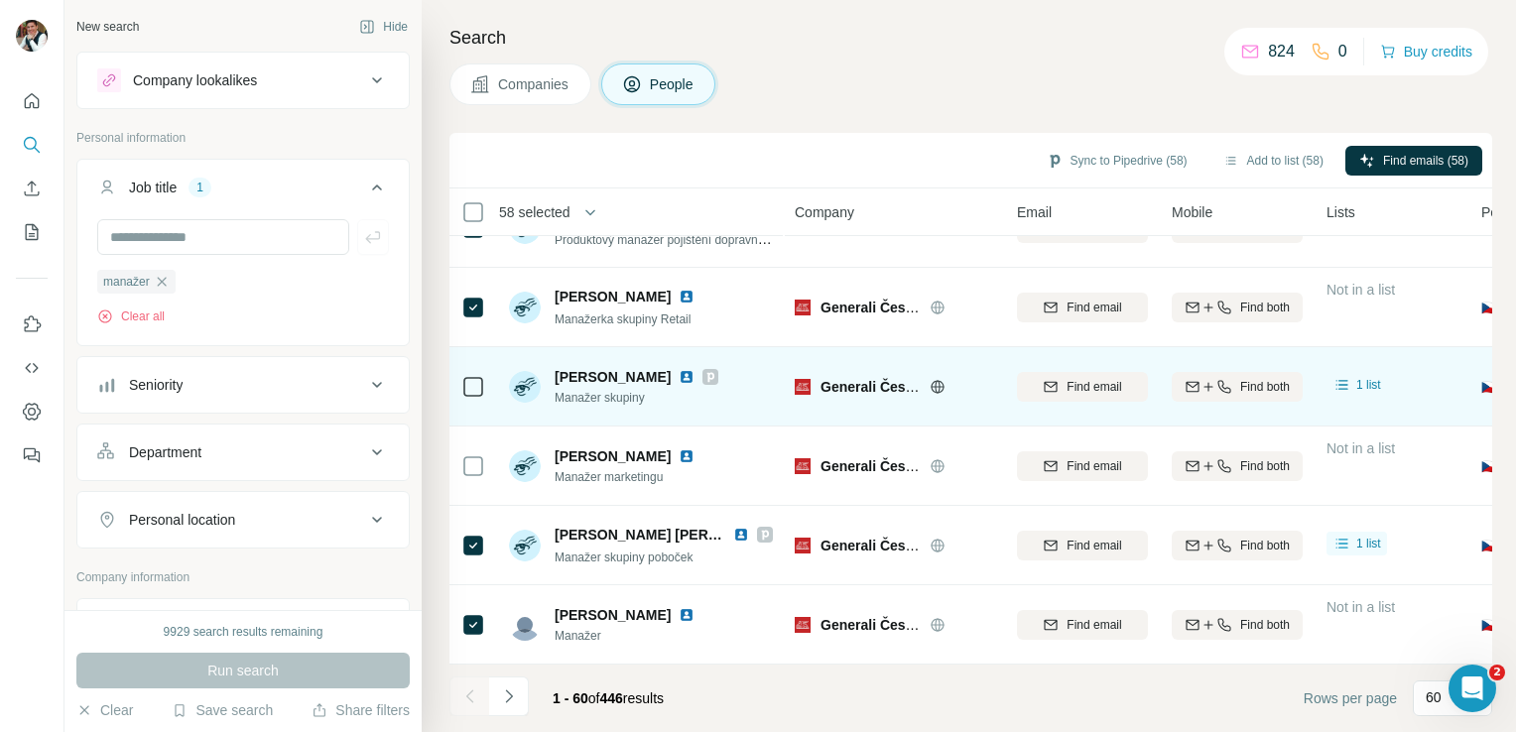
click at [464, 359] on div at bounding box center [473, 386] width 24 height 55
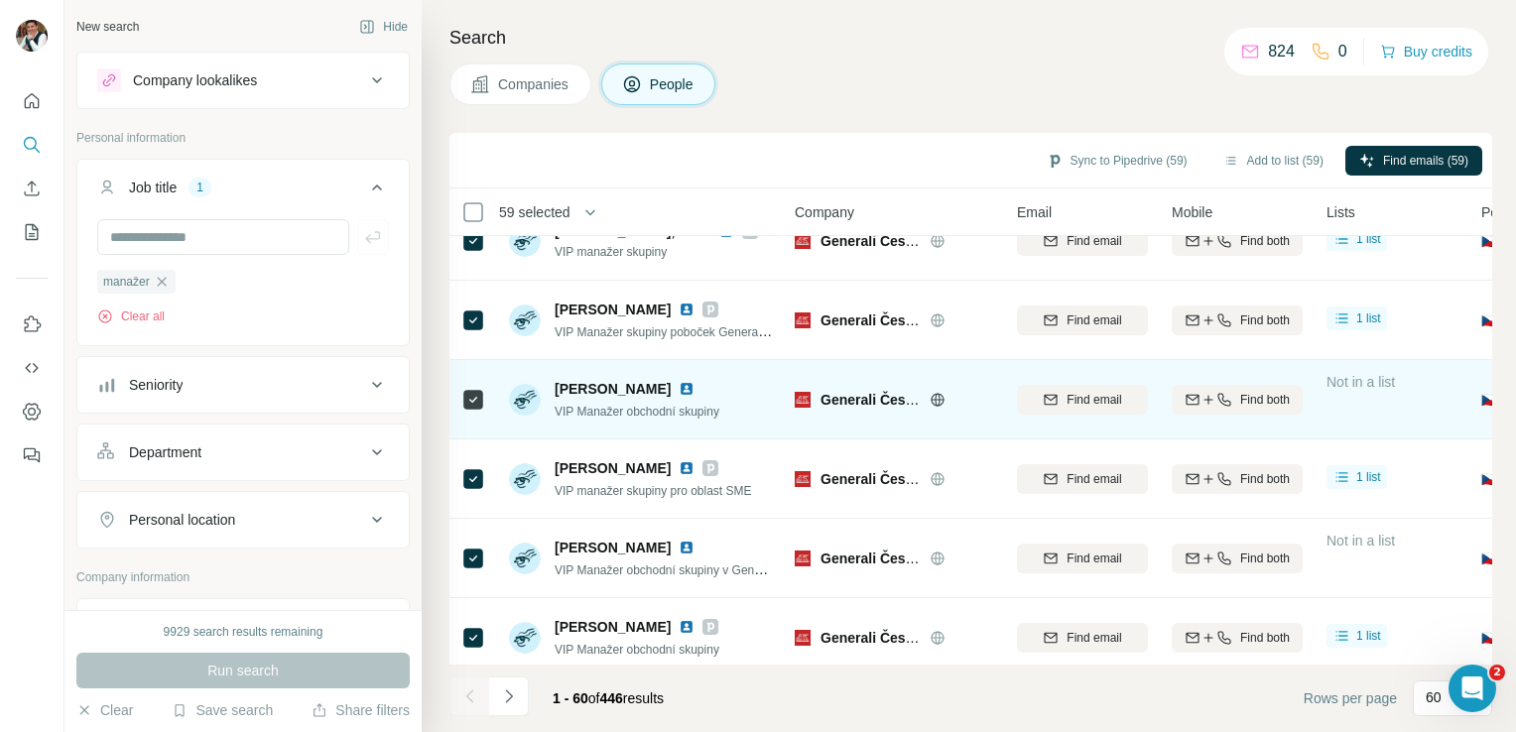
scroll to position [0, 0]
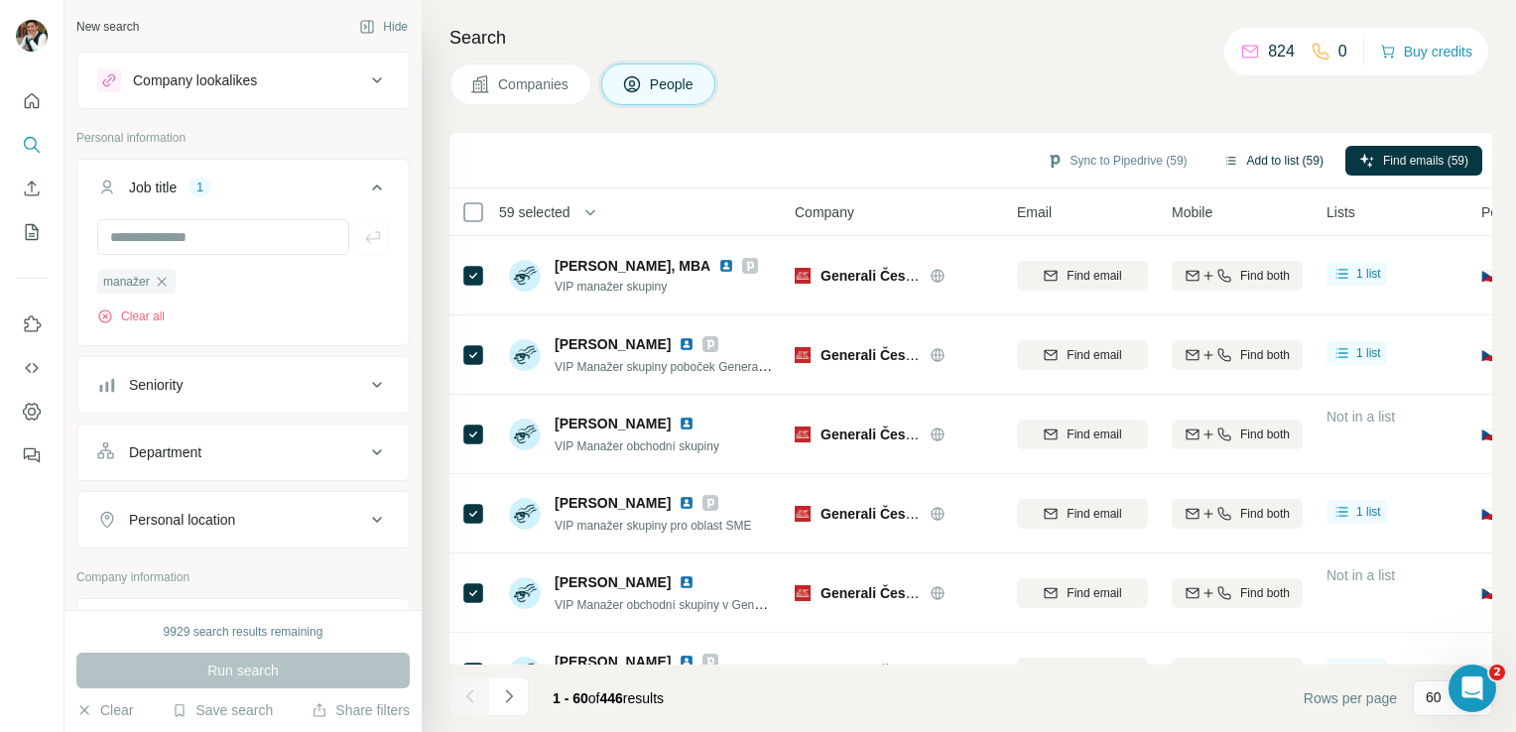
click at [1268, 157] on button "Add to list (59)" at bounding box center [1273, 161] width 128 height 30
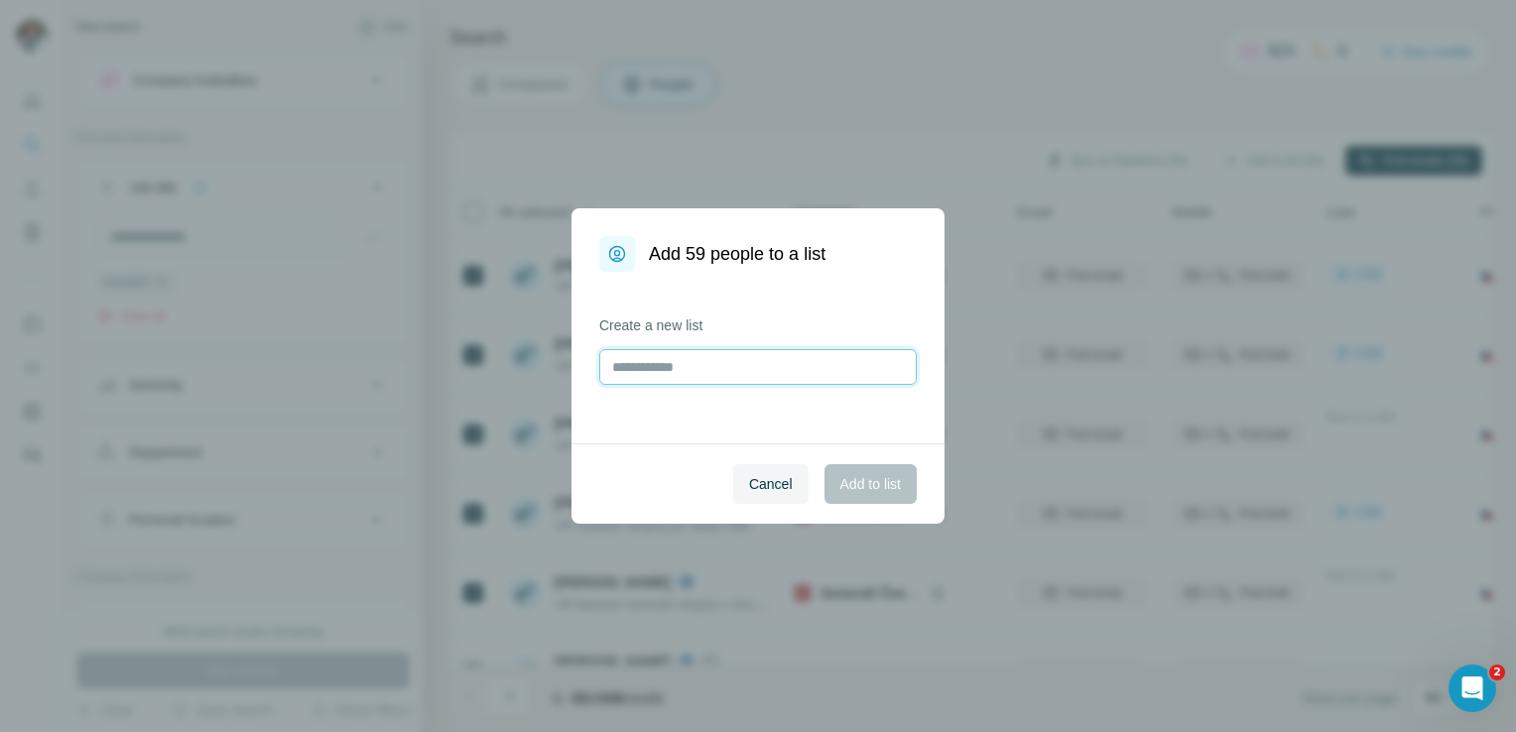
click at [656, 369] on input "text" at bounding box center [757, 367] width 317 height 36
type input "**********"
click at [875, 472] on button "Add to list" at bounding box center [870, 484] width 92 height 40
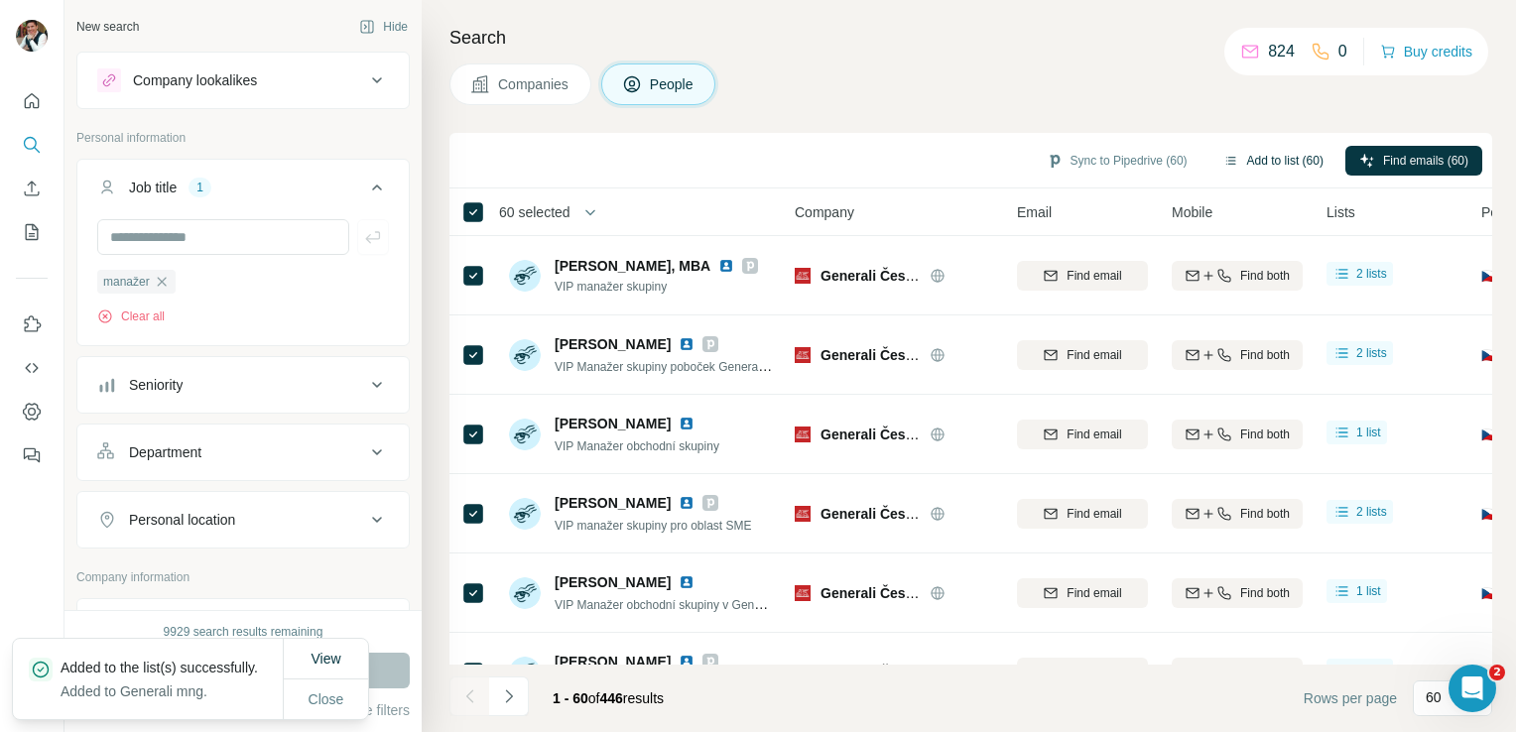
click at [1270, 161] on button "Add to list (60)" at bounding box center [1273, 161] width 128 height 30
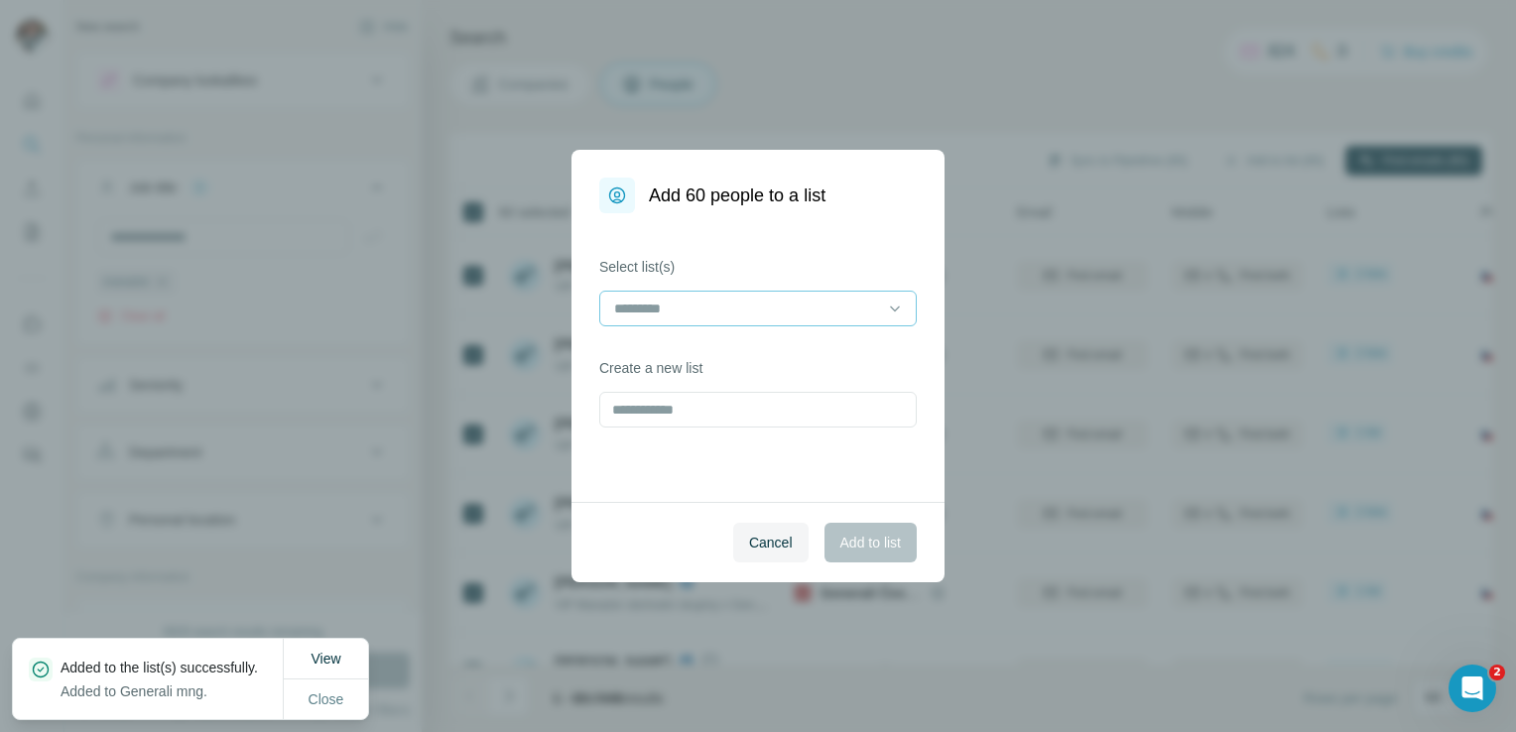
click at [793, 306] on input at bounding box center [746, 309] width 268 height 22
click at [679, 362] on p "Generali mng" at bounding box center [657, 353] width 83 height 20
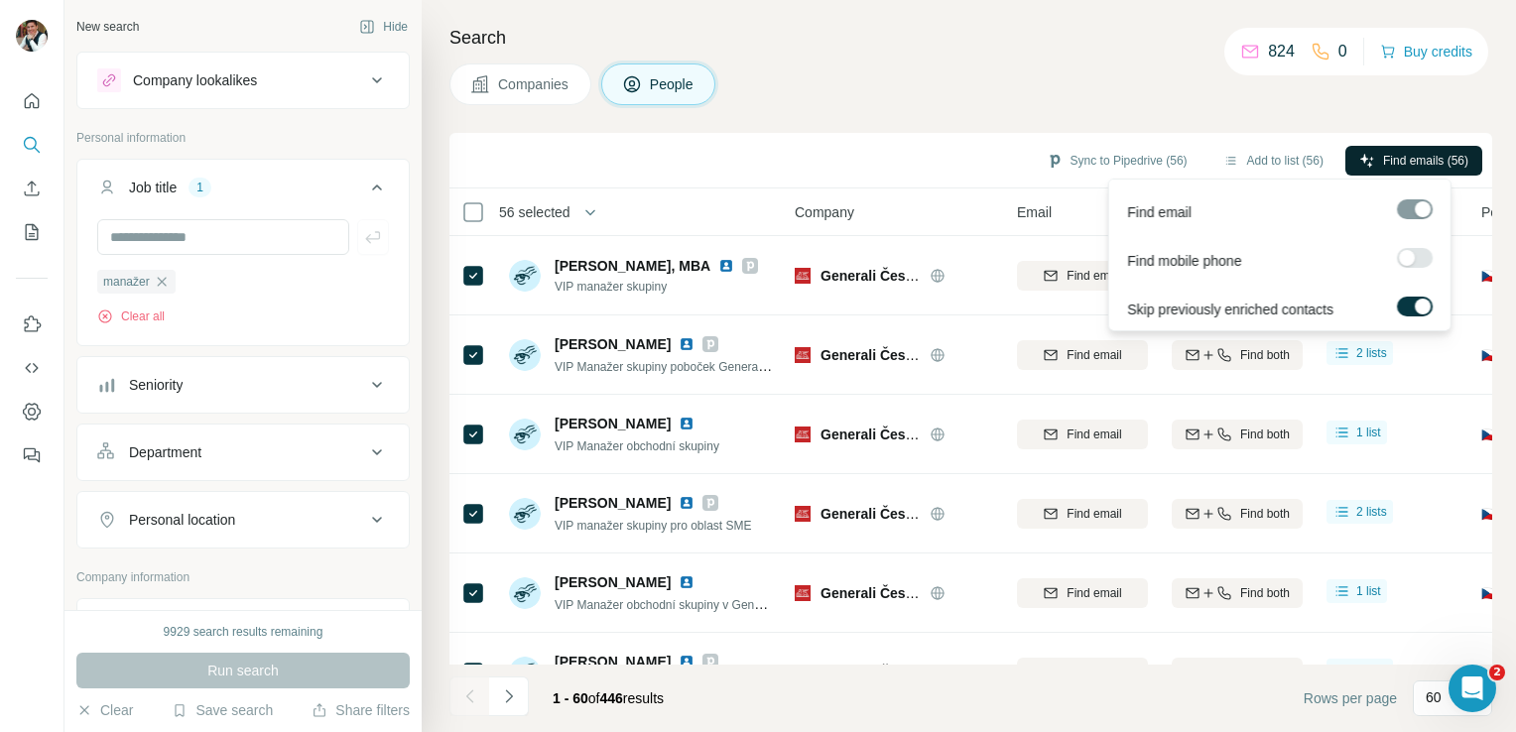
click at [1418, 166] on span "Find emails (56)" at bounding box center [1425, 161] width 85 height 18
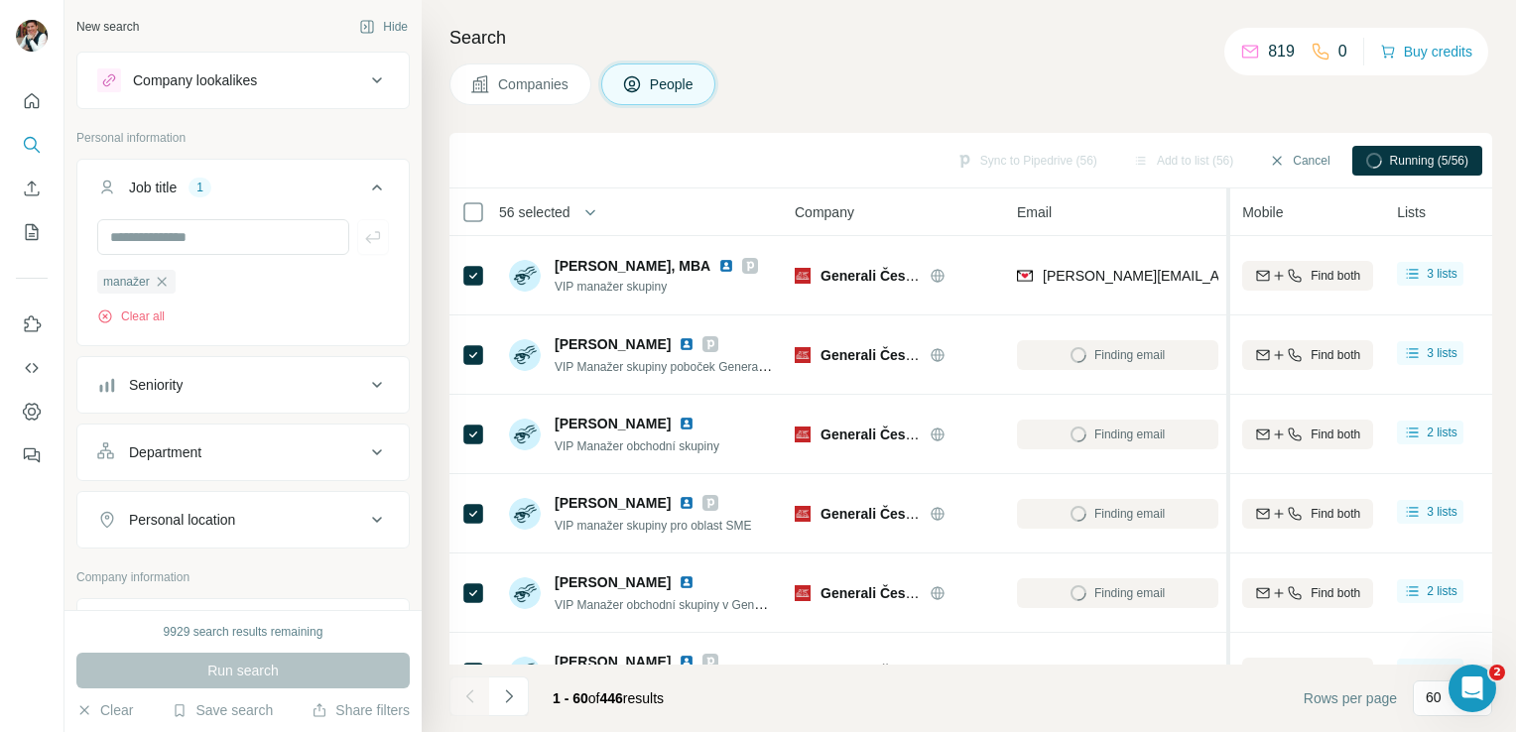
drag, startPoint x: 1154, startPoint y: 213, endPoint x: 1230, endPoint y: 218, distance: 76.6
click at [0, 0] on tr "56 selected People Company Email Mobile Lists Personal location Seniority Depar…" at bounding box center [0, 0] width 0 height 0
click at [512, 691] on icon "Navigate to next page" at bounding box center [509, 697] width 20 height 20
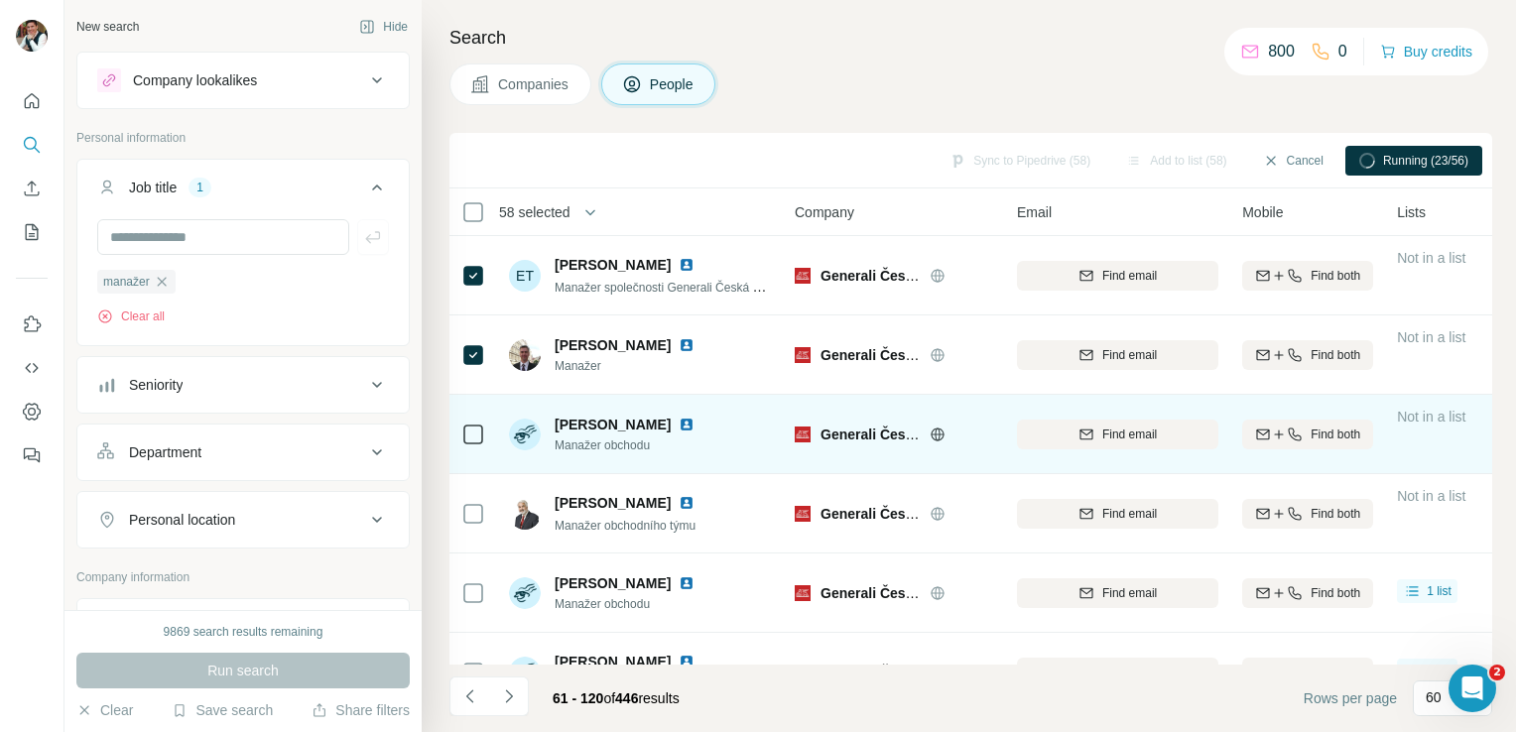
click at [469, 423] on icon at bounding box center [473, 435] width 24 height 24
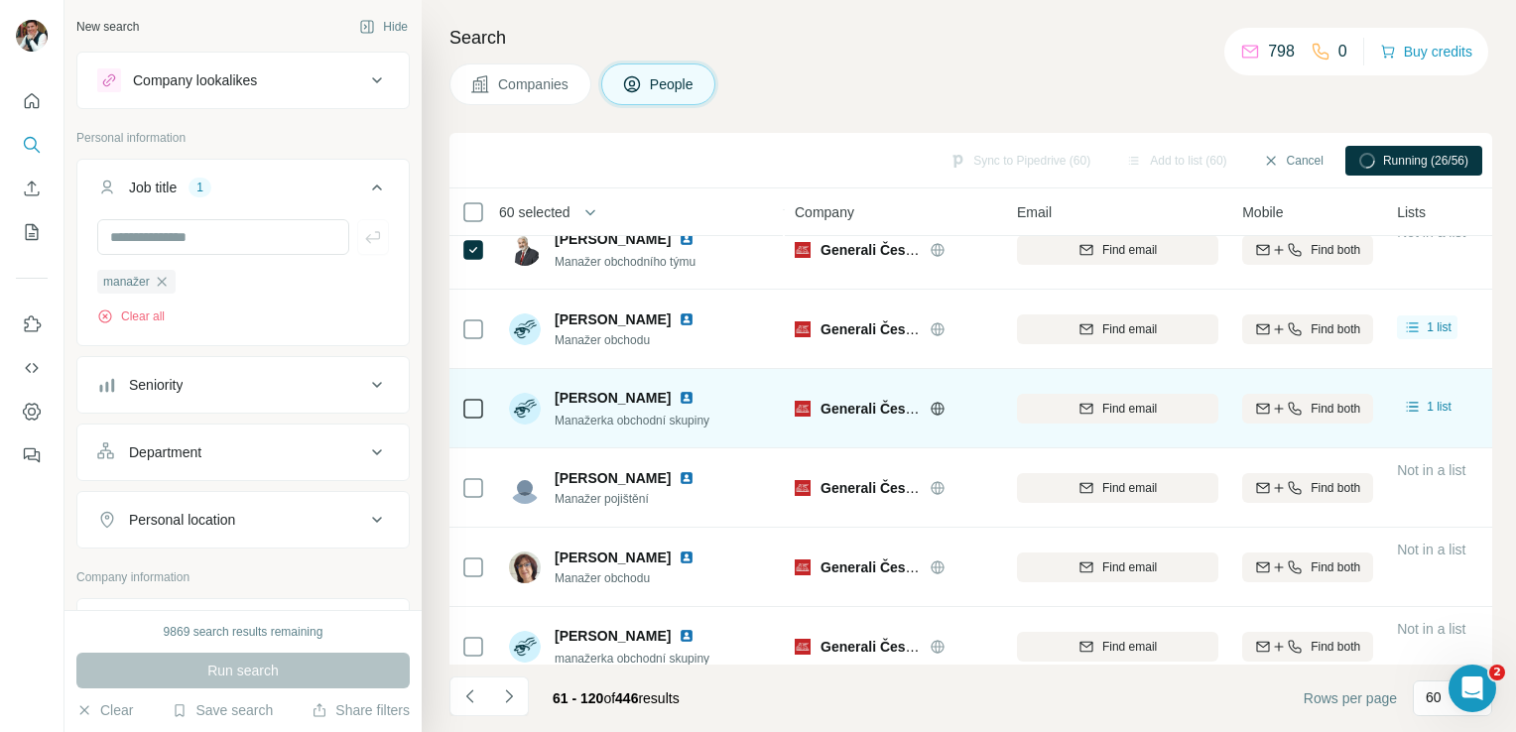
scroll to position [265, 0]
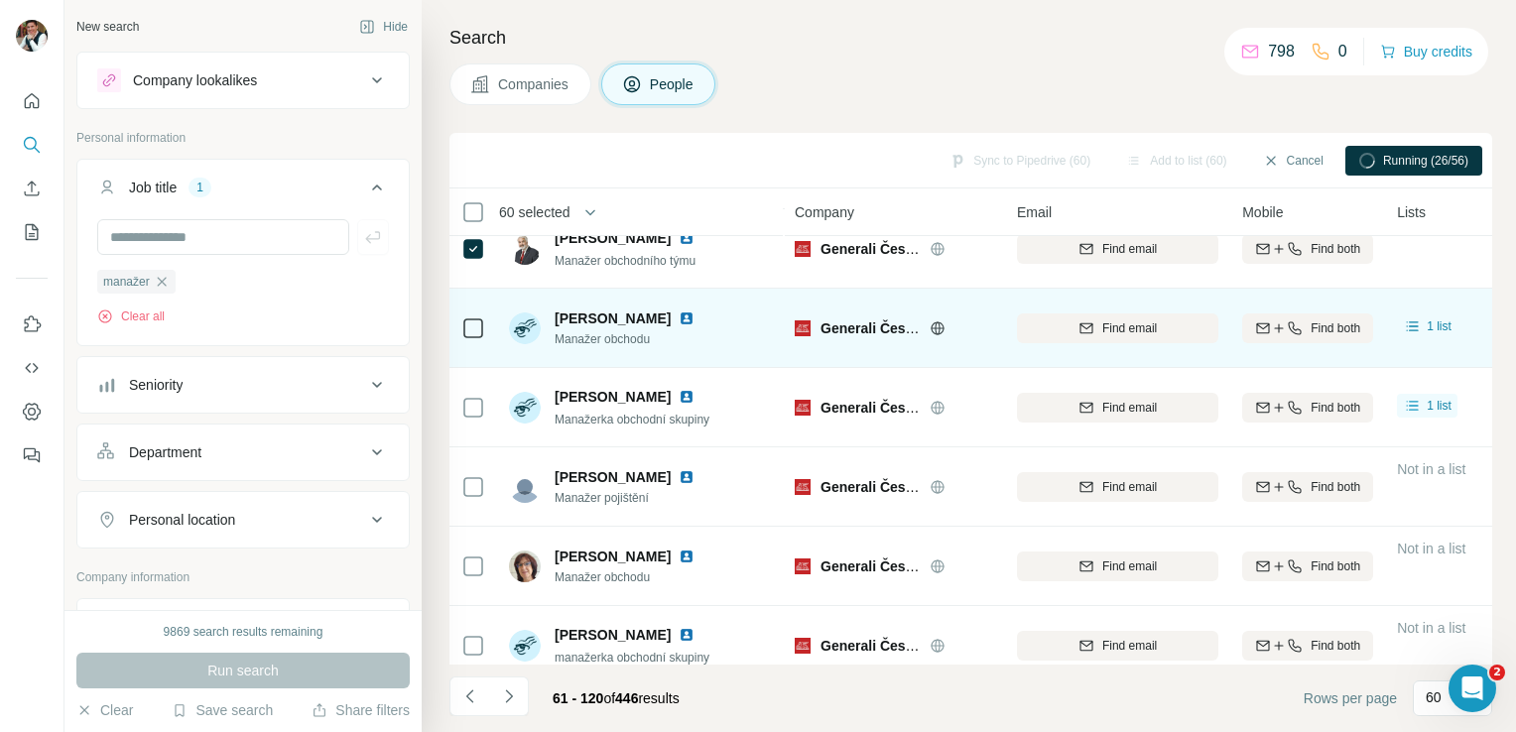
click at [472, 339] on div at bounding box center [473, 328] width 24 height 55
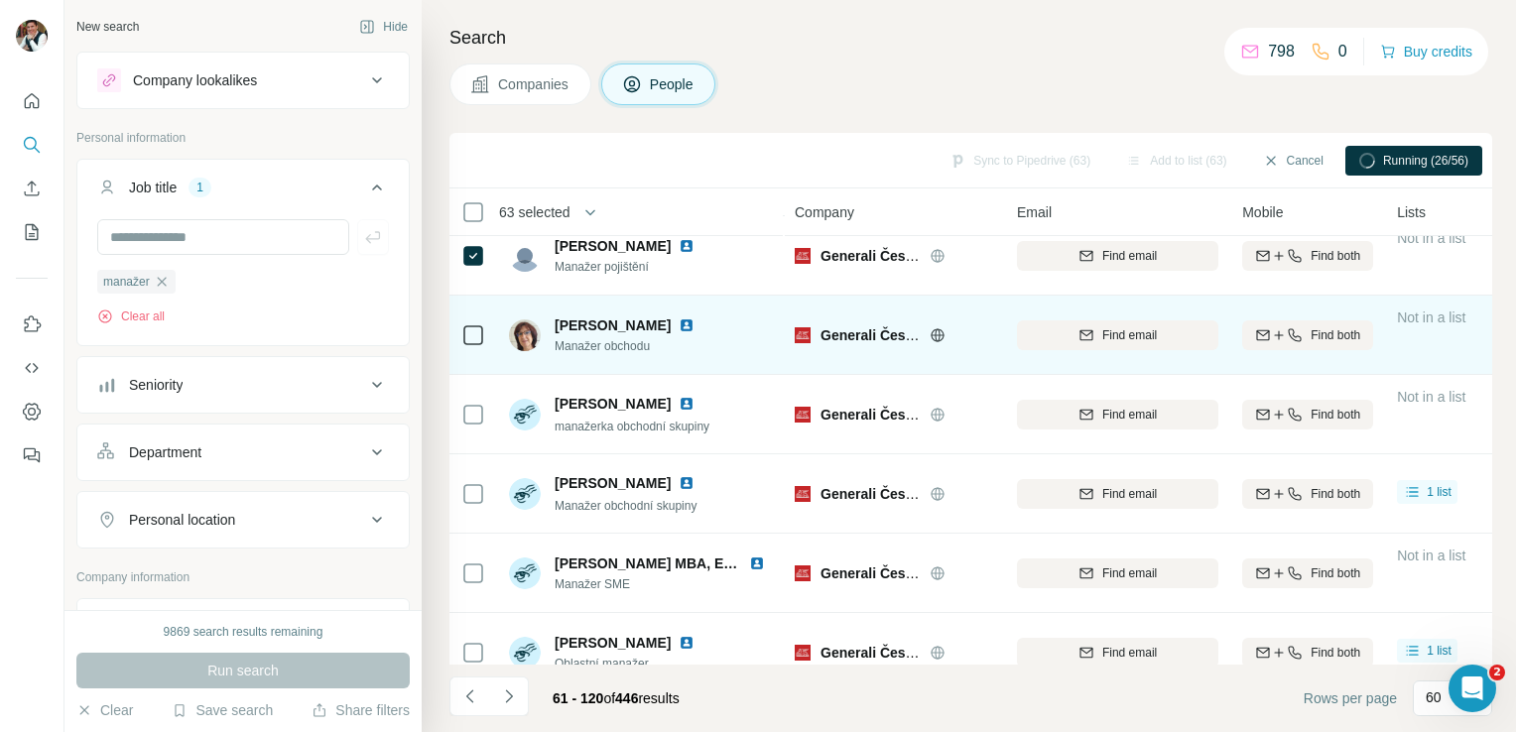
scroll to position [499, 0]
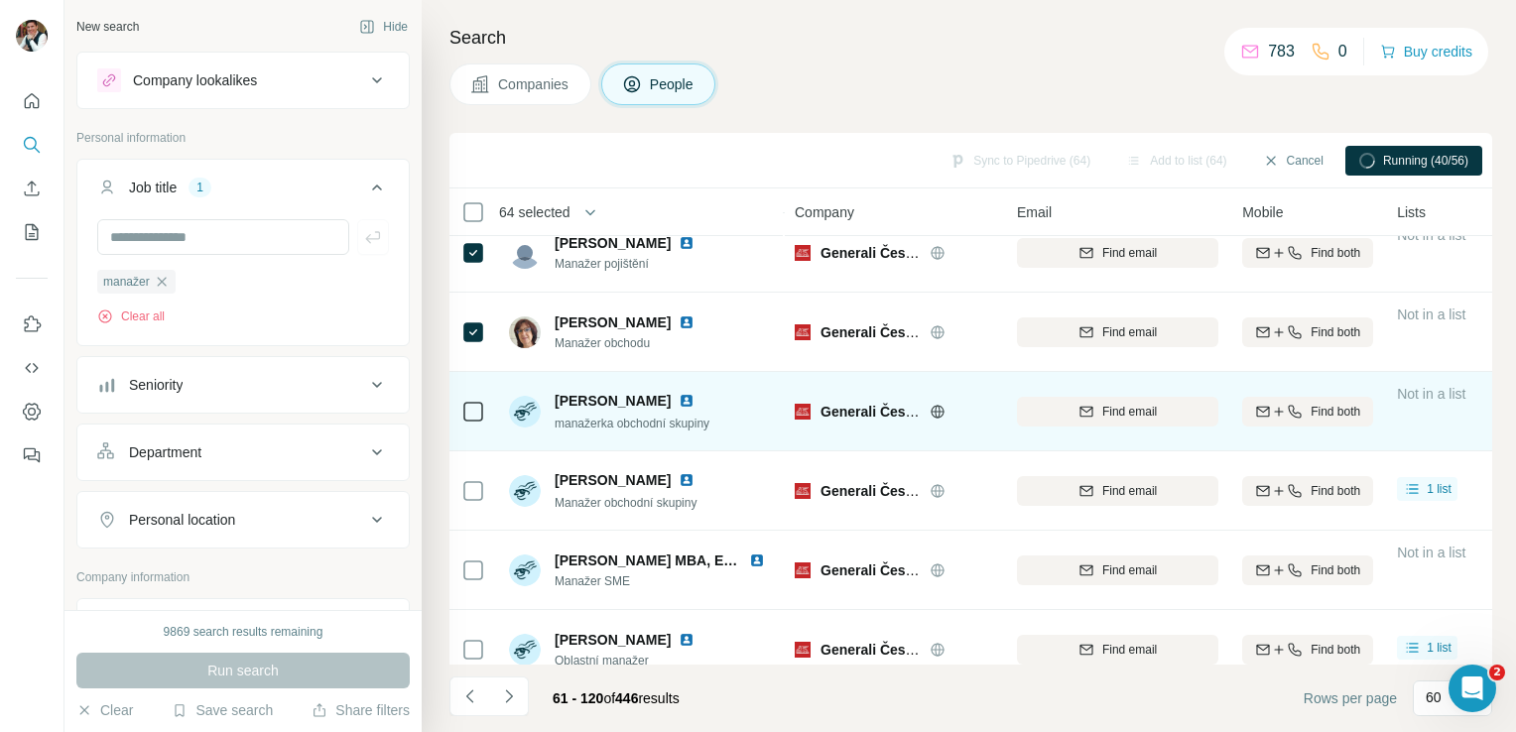
click at [484, 434] on td at bounding box center [473, 411] width 48 height 79
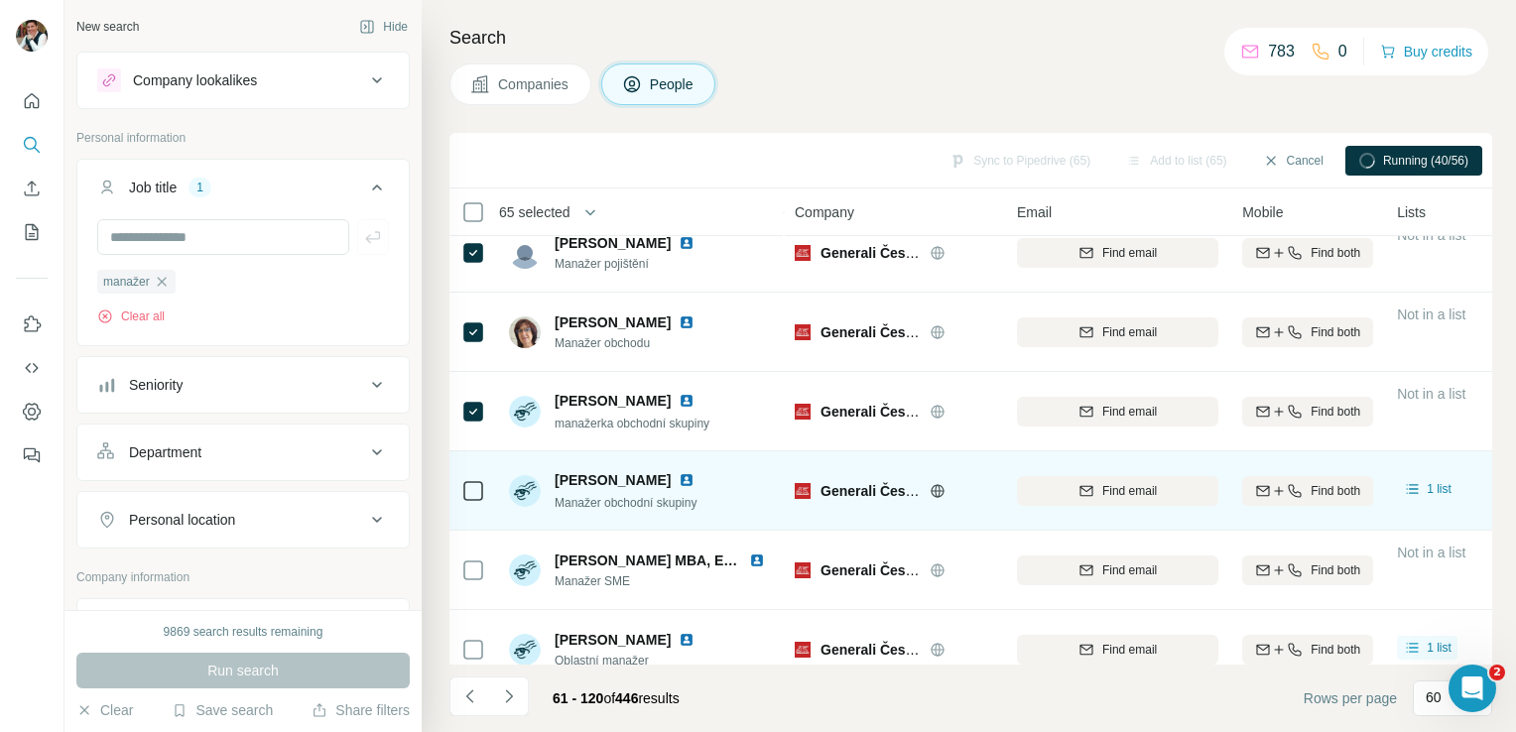
click at [459, 485] on td at bounding box center [473, 490] width 48 height 79
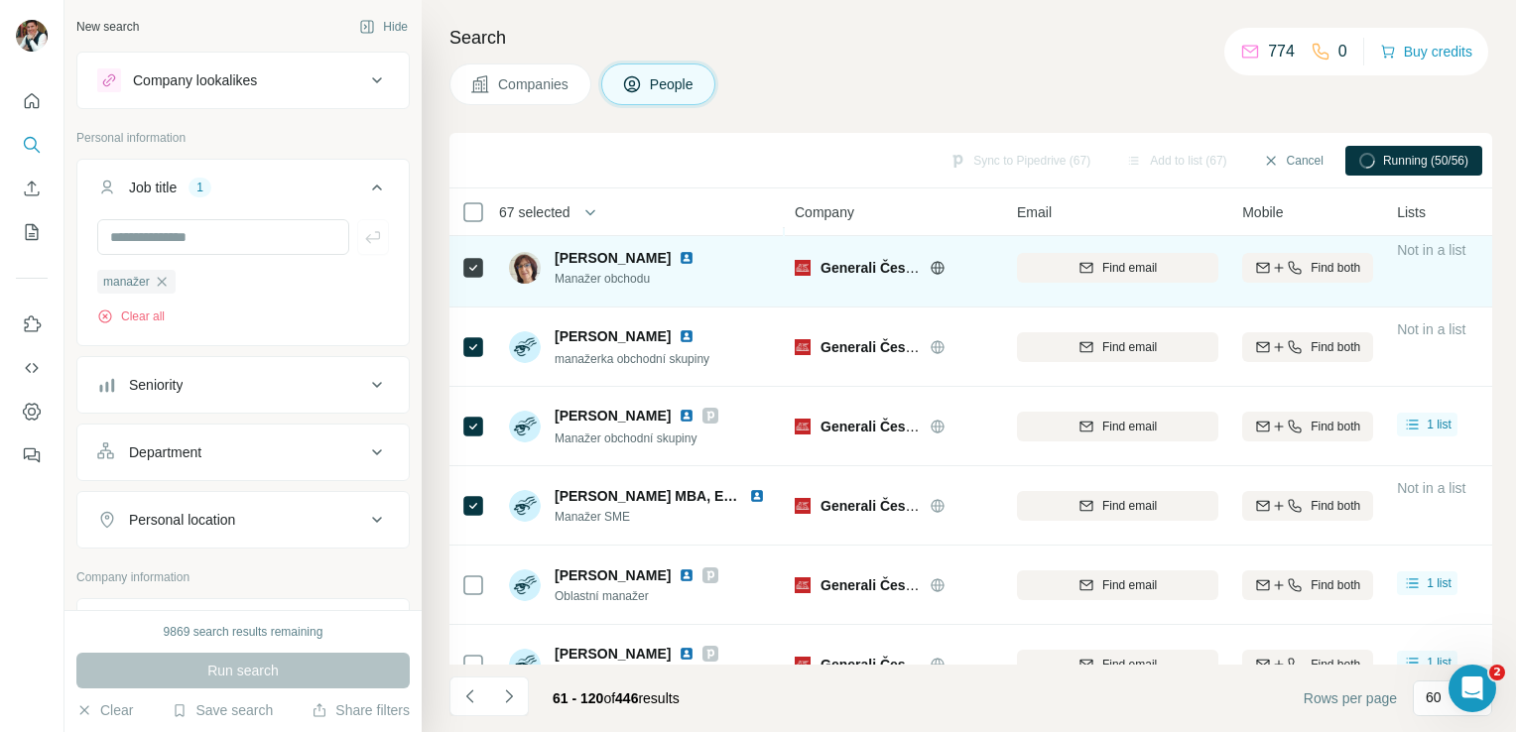
scroll to position [0, 0]
